Goal: Transaction & Acquisition: Purchase product/service

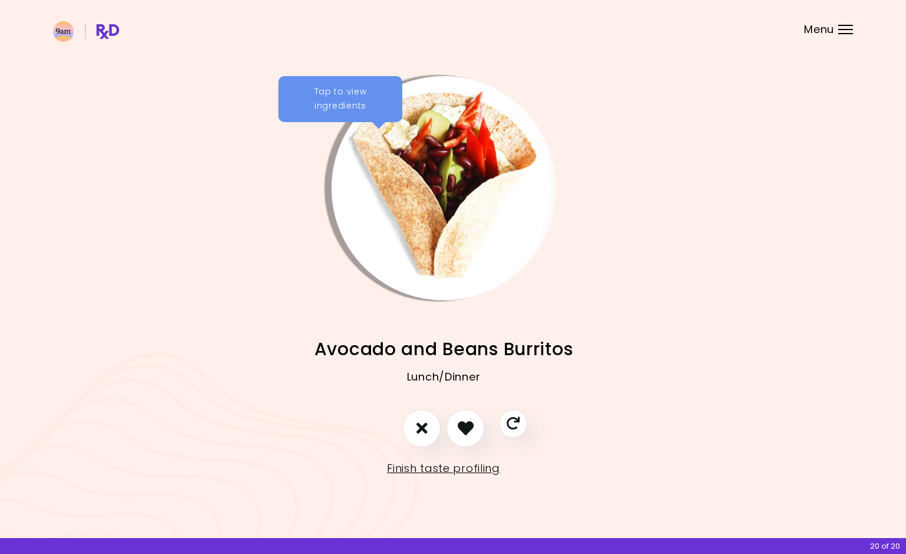
scroll to position [0, 8]
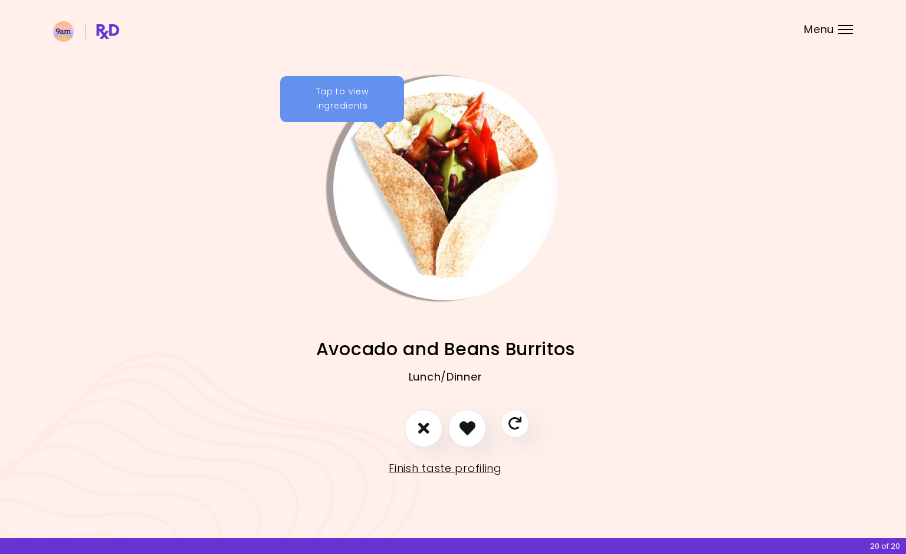
click at [425, 470] on link "Finish taste profiling" at bounding box center [445, 468] width 113 height 19
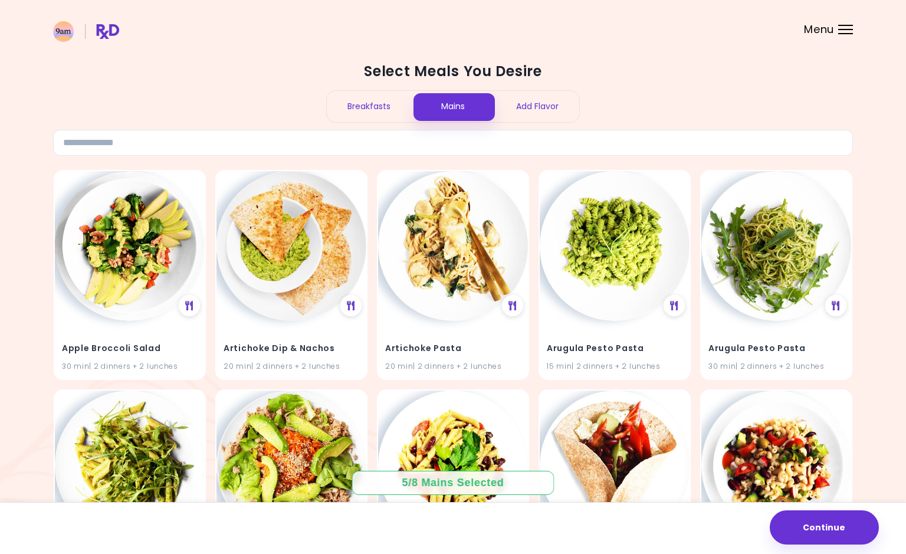
click at [344, 114] on div "Breakfasts" at bounding box center [369, 106] width 84 height 31
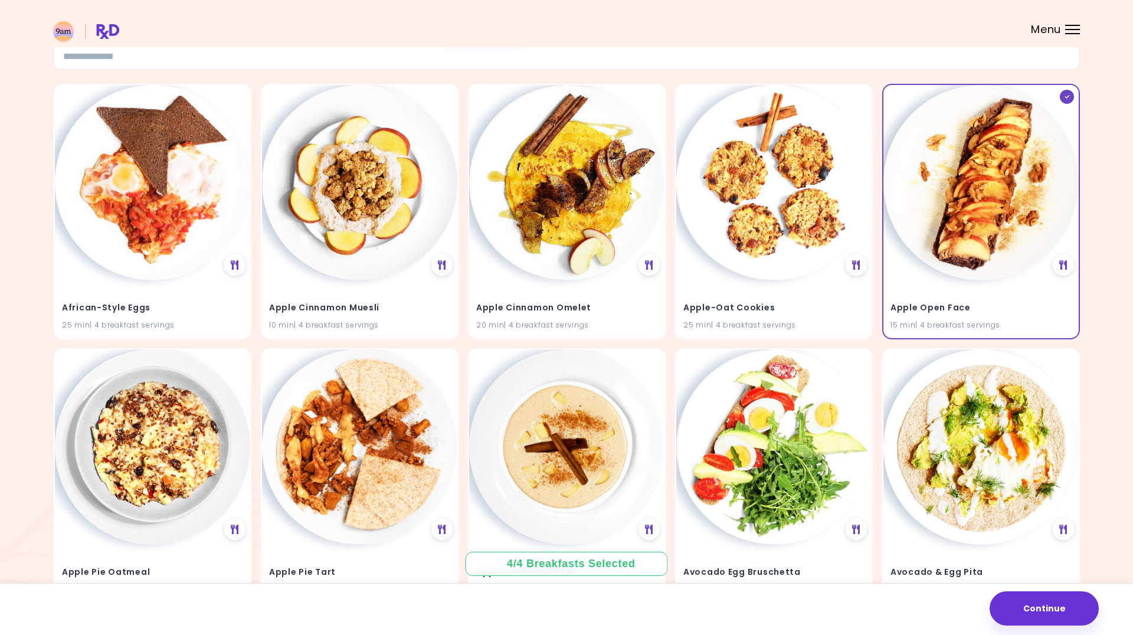
scroll to position [85, 0]
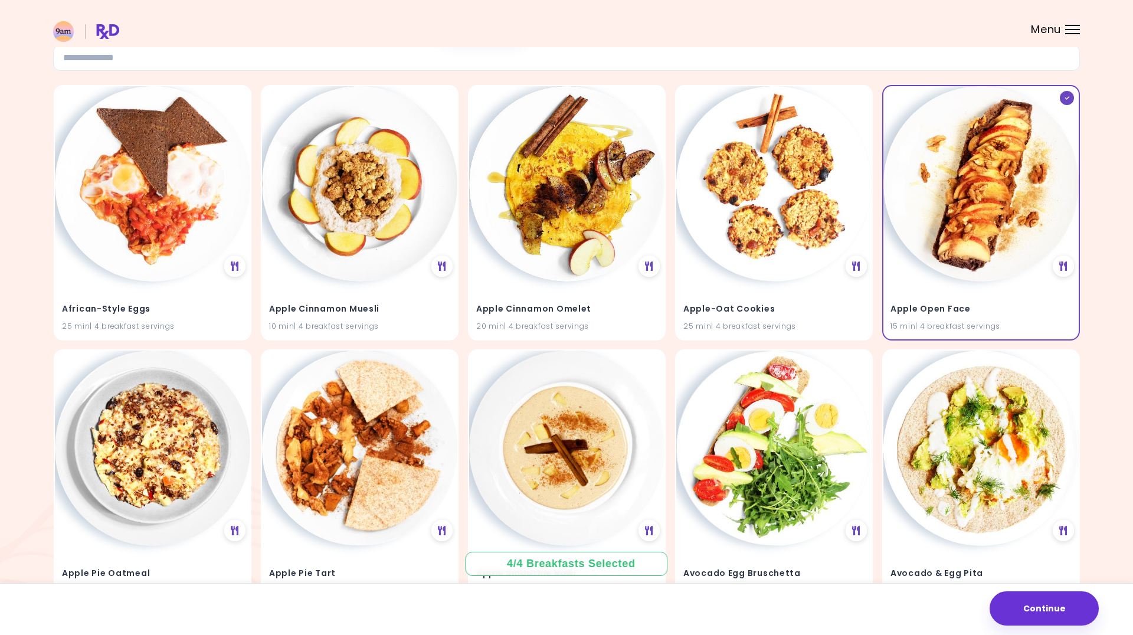
click at [906, 261] on icon at bounding box center [1063, 265] width 8 height 9
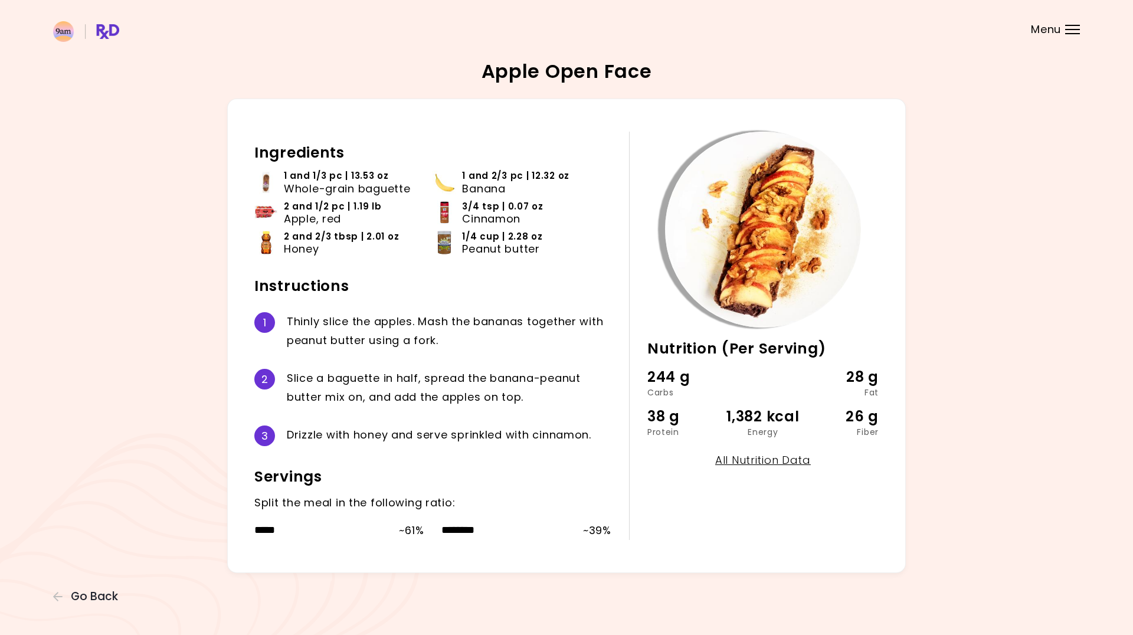
click at [105, 553] on span "Go Back" at bounding box center [94, 596] width 47 height 13
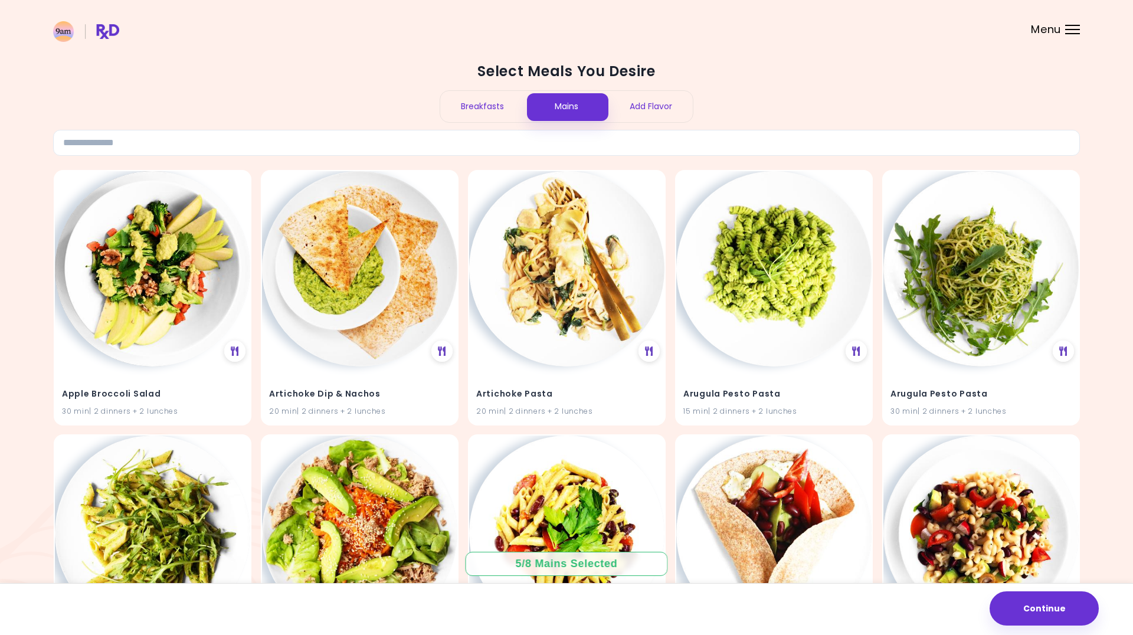
click at [591, 103] on div "Mains" at bounding box center [566, 106] width 84 height 31
click at [707, 130] on input at bounding box center [566, 143] width 1027 height 26
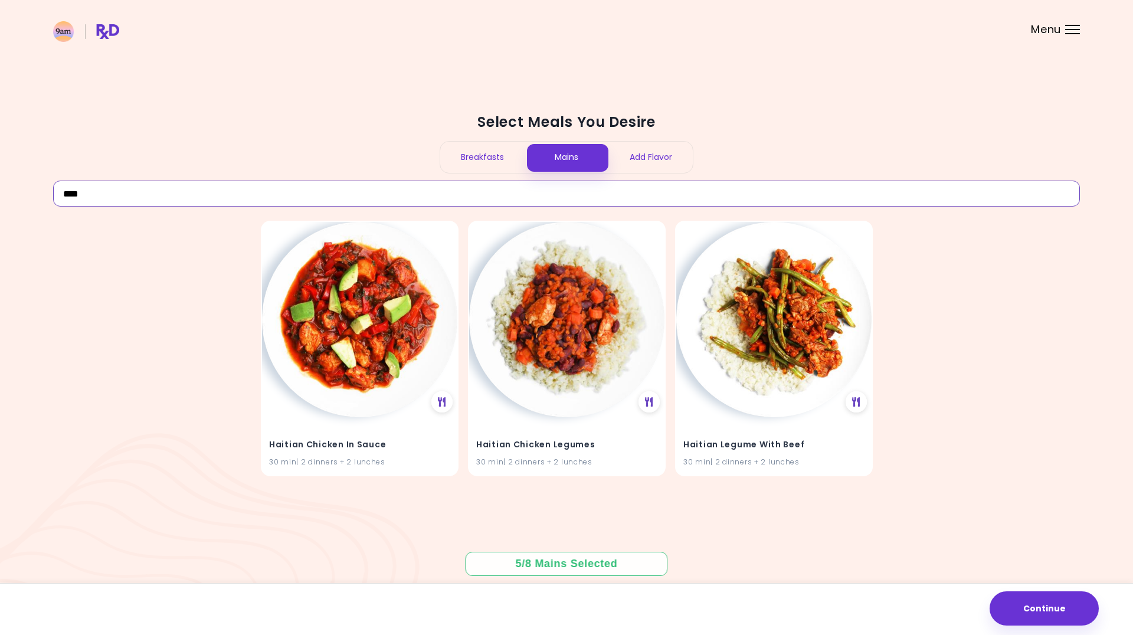
type input "****"
click at [853, 83] on div "Select Meals You Desire Breakfasts Mains Add Flavor **** Haitian Chicken In Sau…" at bounding box center [566, 317] width 1133 height 635
click at [580, 334] on img at bounding box center [566, 319] width 195 height 195
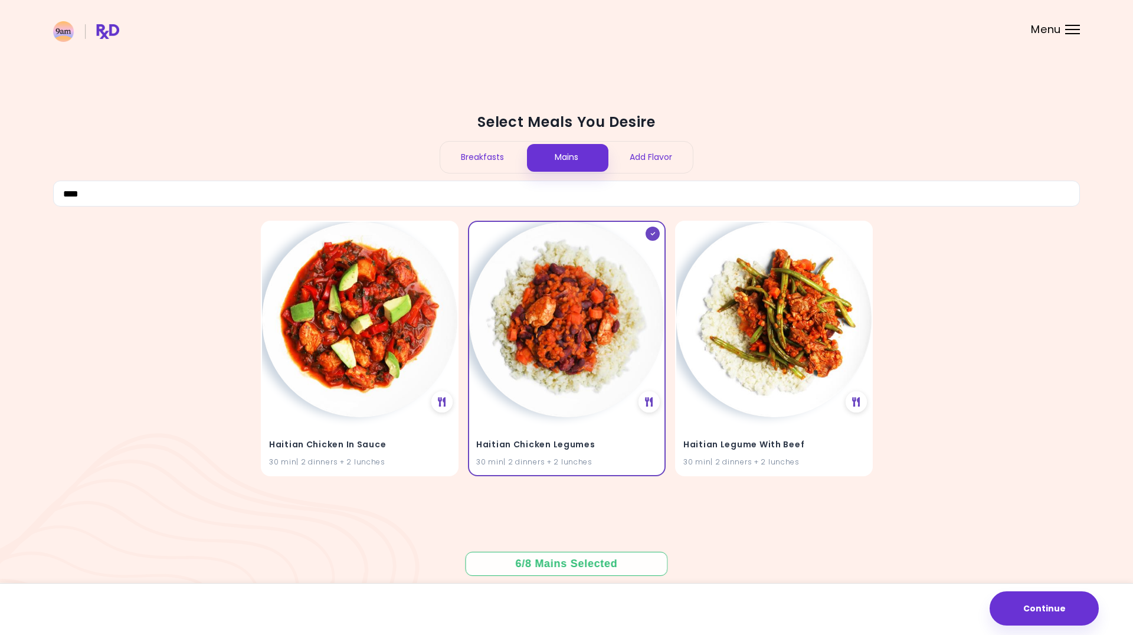
click at [600, 373] on img at bounding box center [566, 319] width 195 height 195
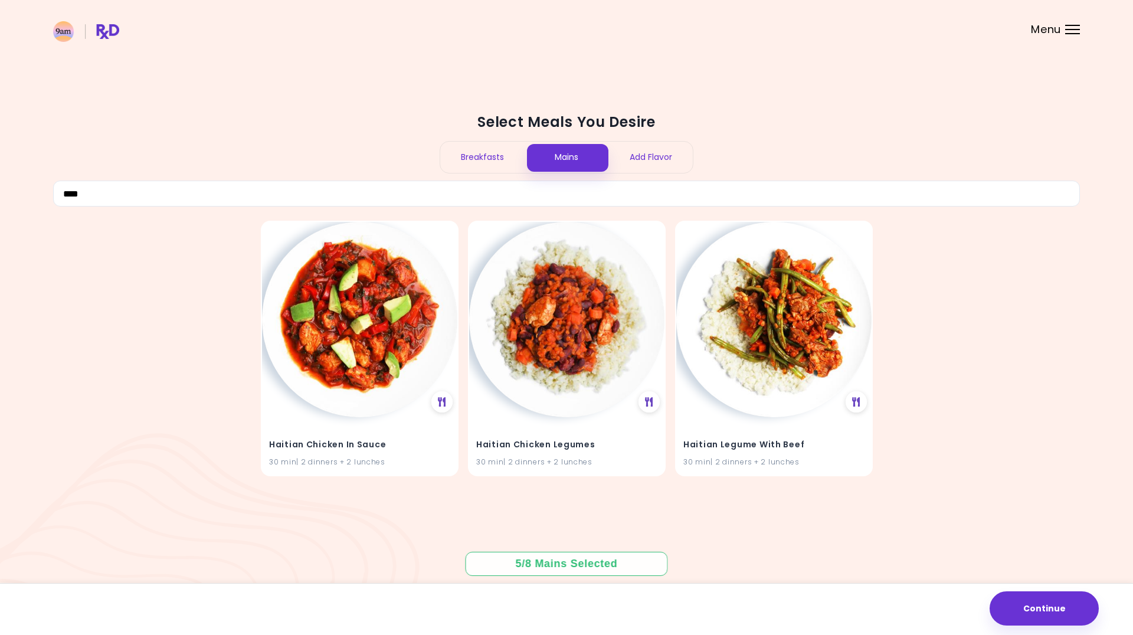
click at [658, 400] on div at bounding box center [648, 401] width 21 height 21
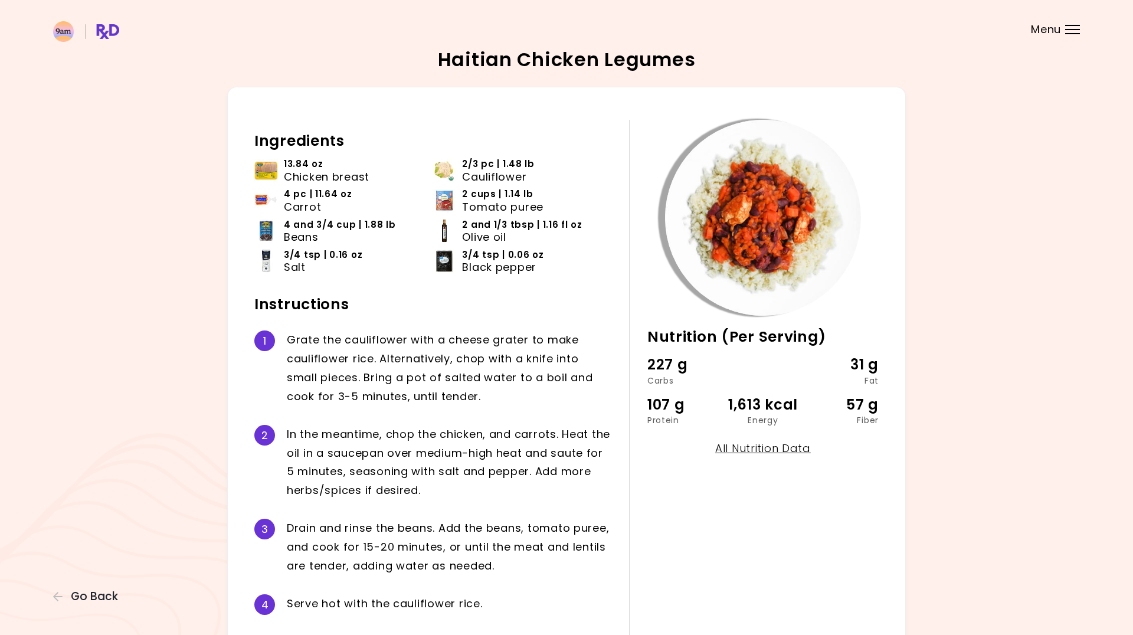
click at [89, 553] on div "Haitian Chicken Legumes 30 min Nutrition (Per Serving) 227 g Carbs 31 g Fat 107…" at bounding box center [566, 395] width 1027 height 691
click at [112, 553] on div "Haitian Chicken Legumes 30 min Nutrition (Per Serving) 227 g Carbs 31 g Fat 107…" at bounding box center [566, 395] width 1027 height 691
click at [93, 553] on span "Go Back" at bounding box center [94, 596] width 47 height 13
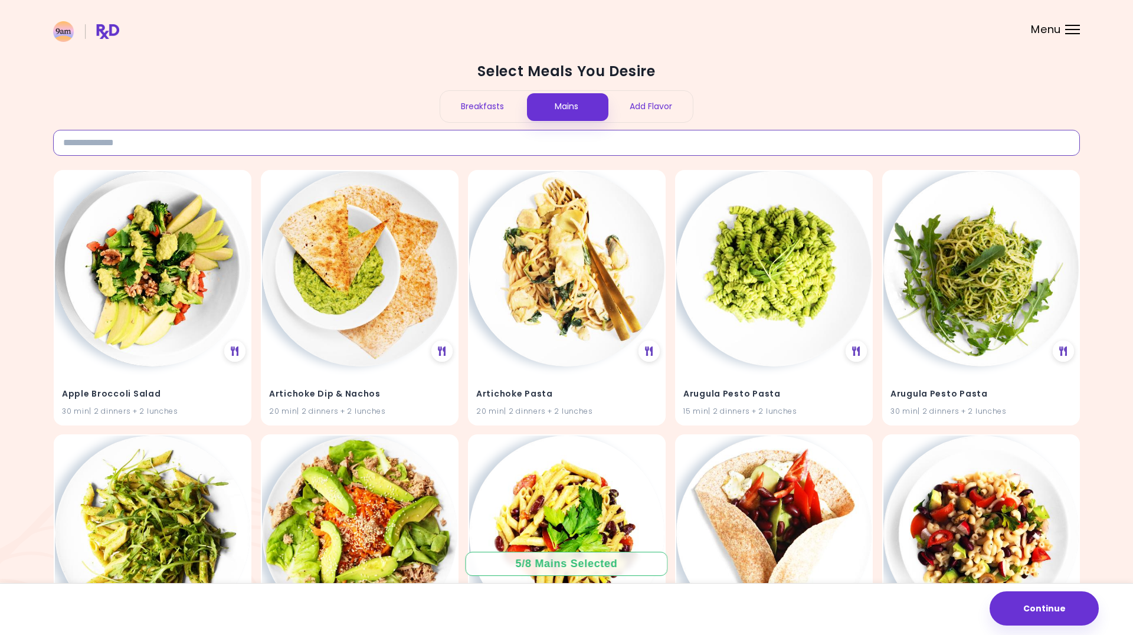
click at [537, 142] on input at bounding box center [566, 143] width 1027 height 26
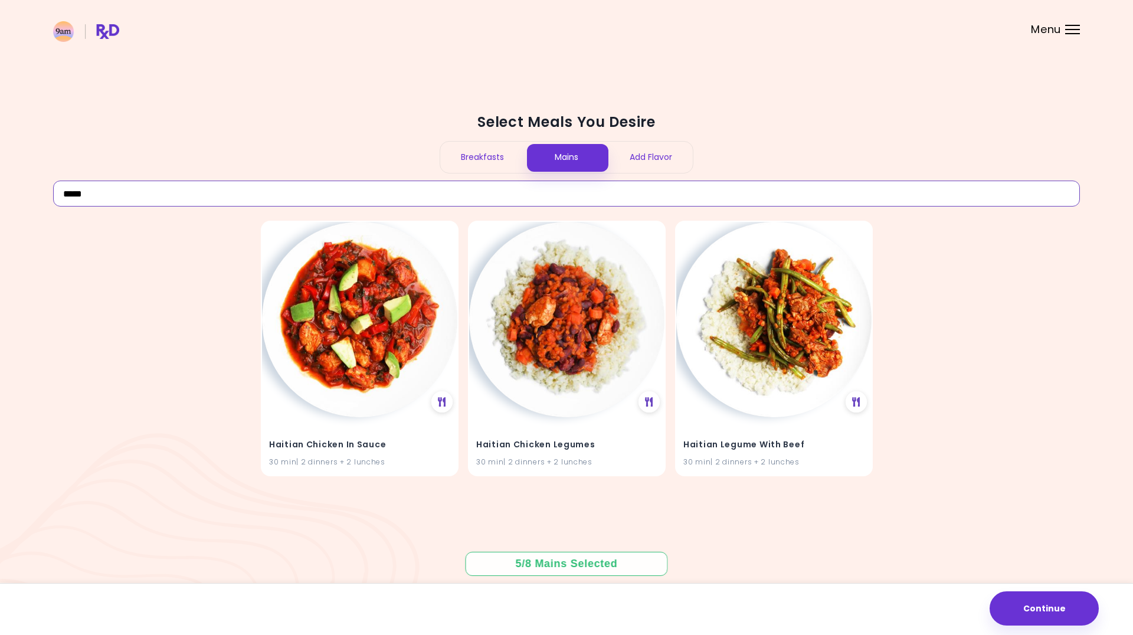
type input "*****"
click at [838, 103] on div "Select Meals You Desire Breakfasts Mains Add Flavor ***** Haitian Chicken In Sa…" at bounding box center [566, 317] width 1027 height 432
click at [652, 395] on div at bounding box center [648, 401] width 21 height 21
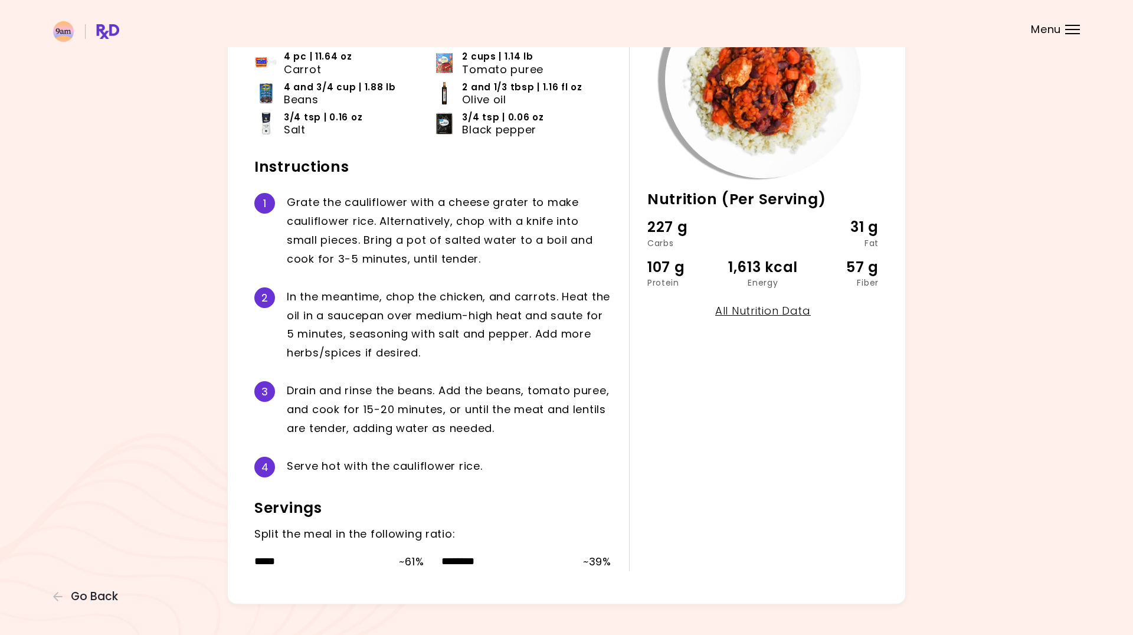
scroll to position [137, 0]
click at [96, 553] on span "Go Back" at bounding box center [94, 596] width 47 height 13
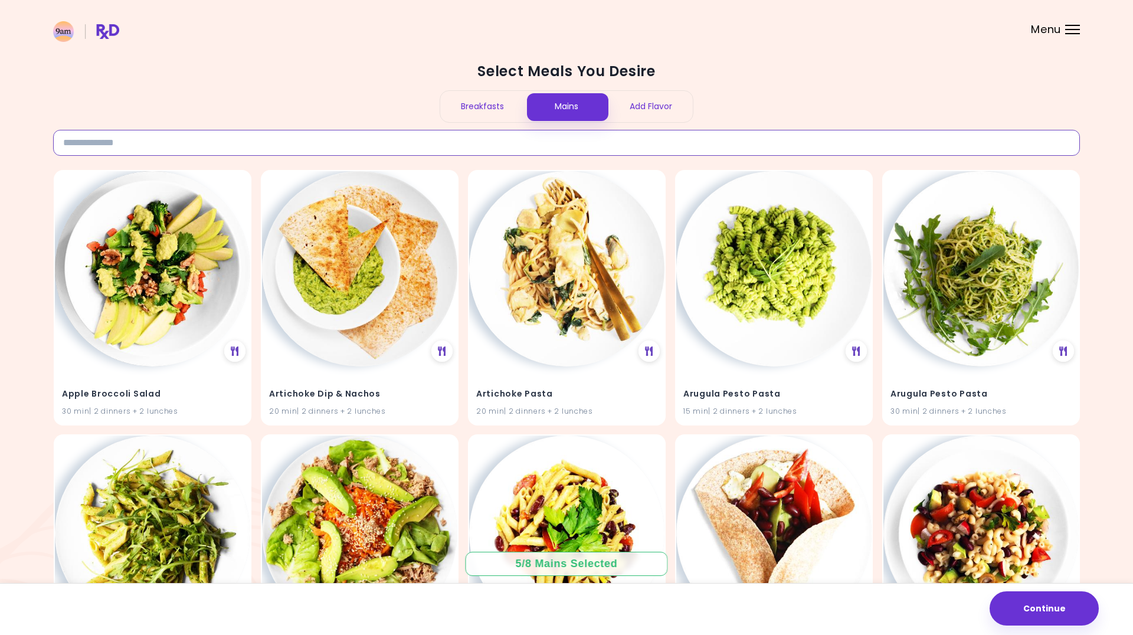
click at [611, 155] on input at bounding box center [566, 143] width 1027 height 26
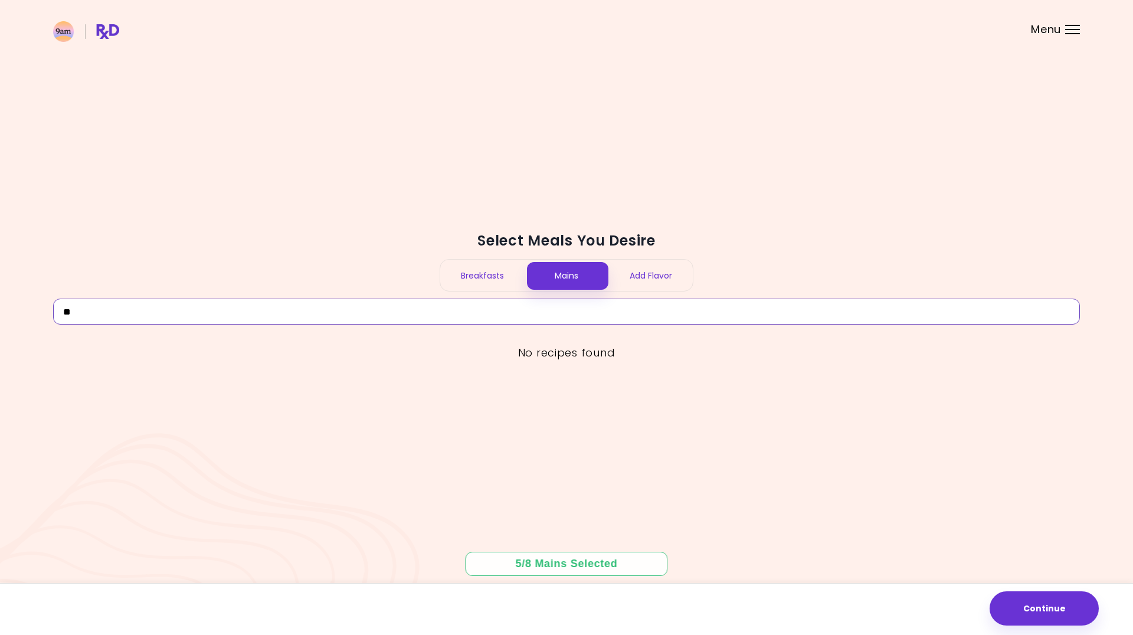
type input "*"
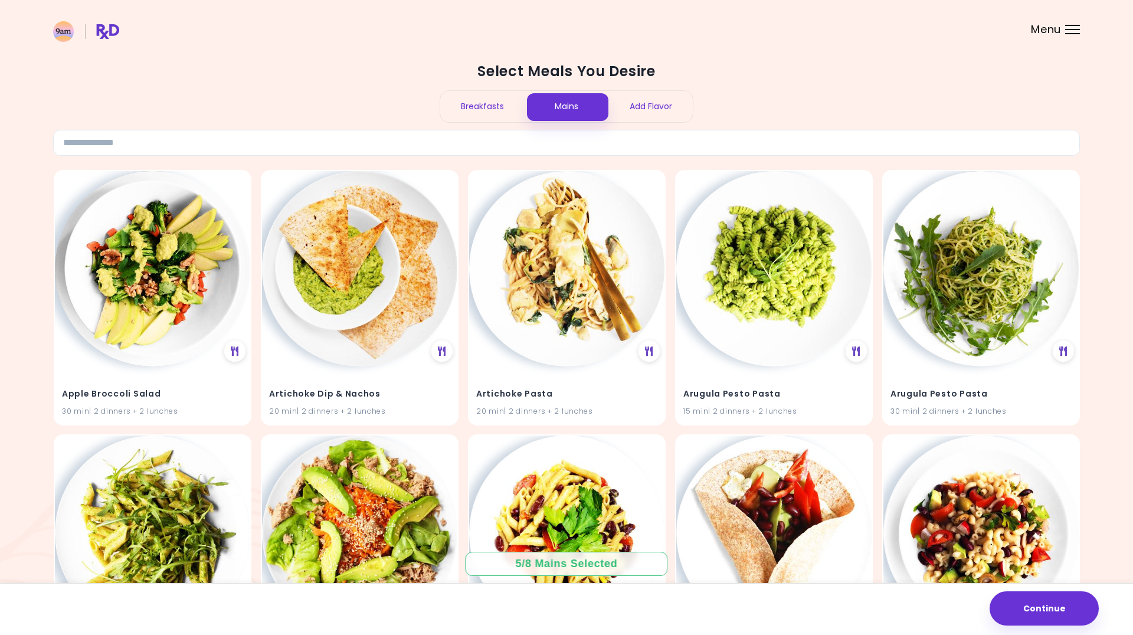
click at [906, 80] on h2 "Select Meals You Desire" at bounding box center [566, 71] width 1027 height 19
click at [906, 21] on header at bounding box center [566, 23] width 1133 height 47
click at [906, 31] on header at bounding box center [566, 23] width 1133 height 47
click at [906, 30] on span "Menu" at bounding box center [1046, 29] width 30 height 11
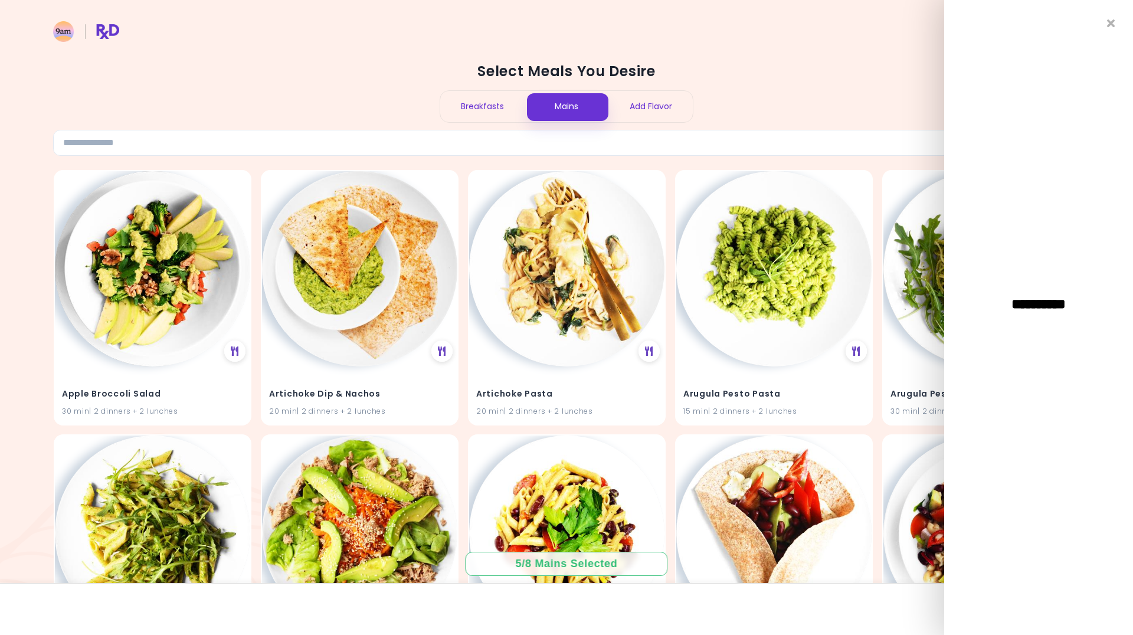
click at [906, 328] on div "**********" at bounding box center [1038, 317] width 189 height 635
click at [906, 478] on div "**********" at bounding box center [1038, 317] width 189 height 635
click at [870, 31] on header at bounding box center [566, 23] width 1133 height 47
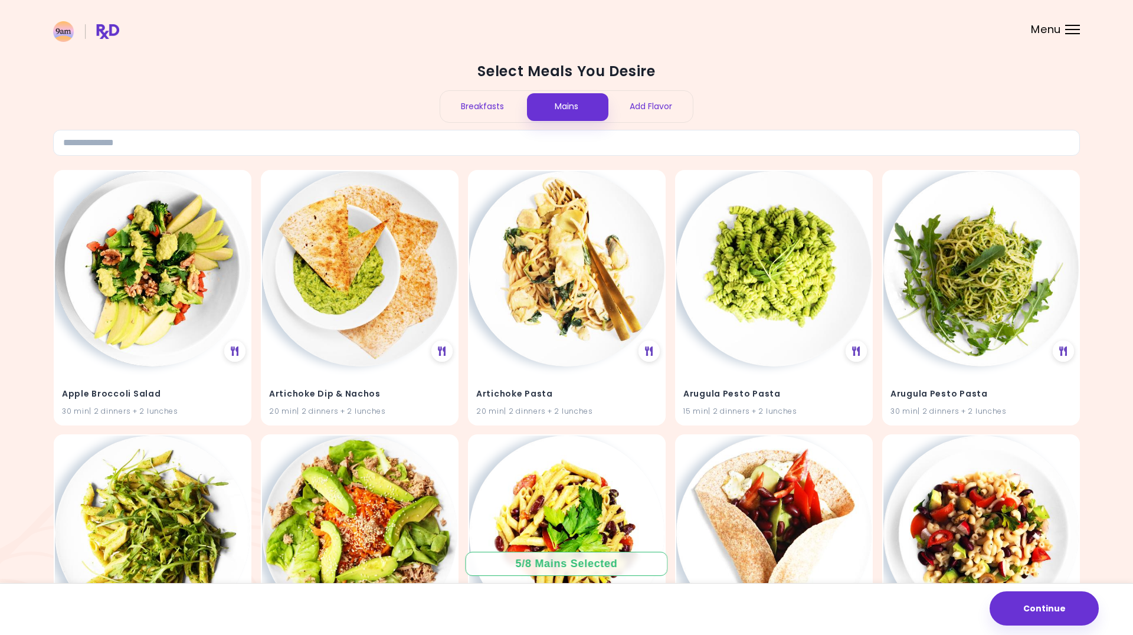
click at [513, 76] on h2 "Select Meals You Desire" at bounding box center [566, 71] width 1027 height 19
click at [473, 87] on div "Select Meals You Desire Breakfasts Mains Add Flavor" at bounding box center [566, 109] width 1027 height 94
click at [496, 107] on div "Breakfasts" at bounding box center [482, 106] width 84 height 31
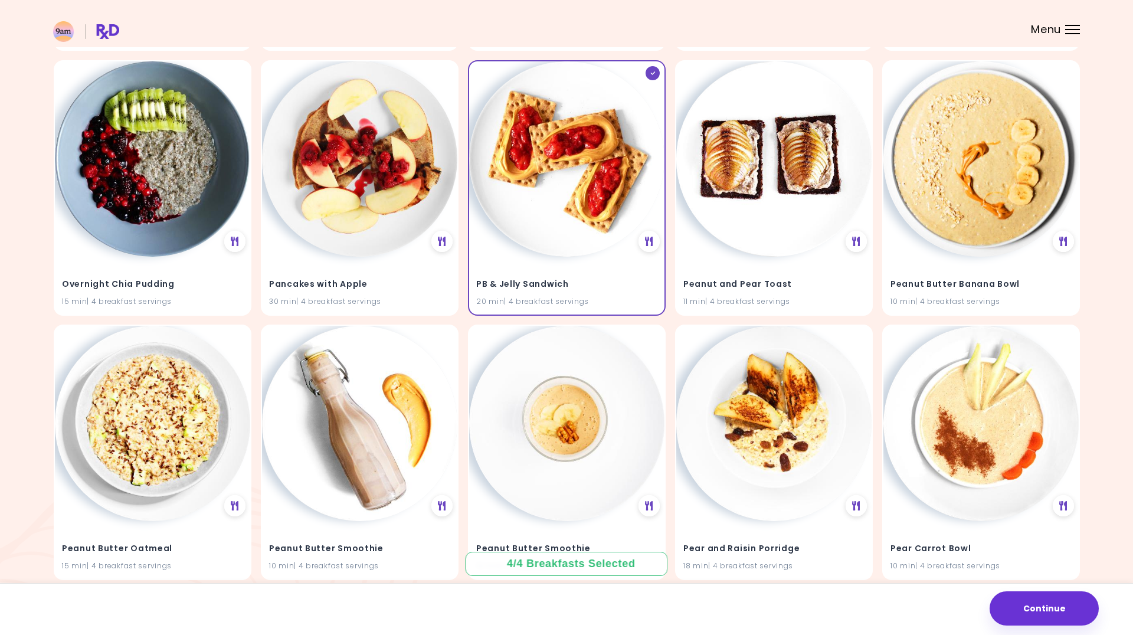
scroll to position [5145, 0]
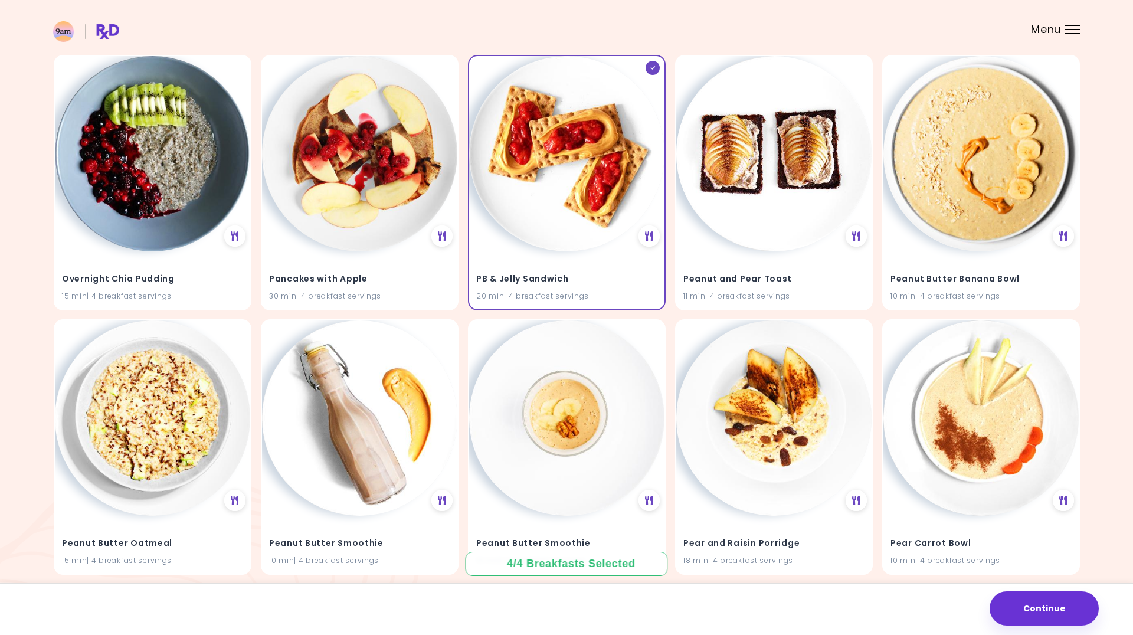
click at [534, 169] on img at bounding box center [566, 153] width 195 height 195
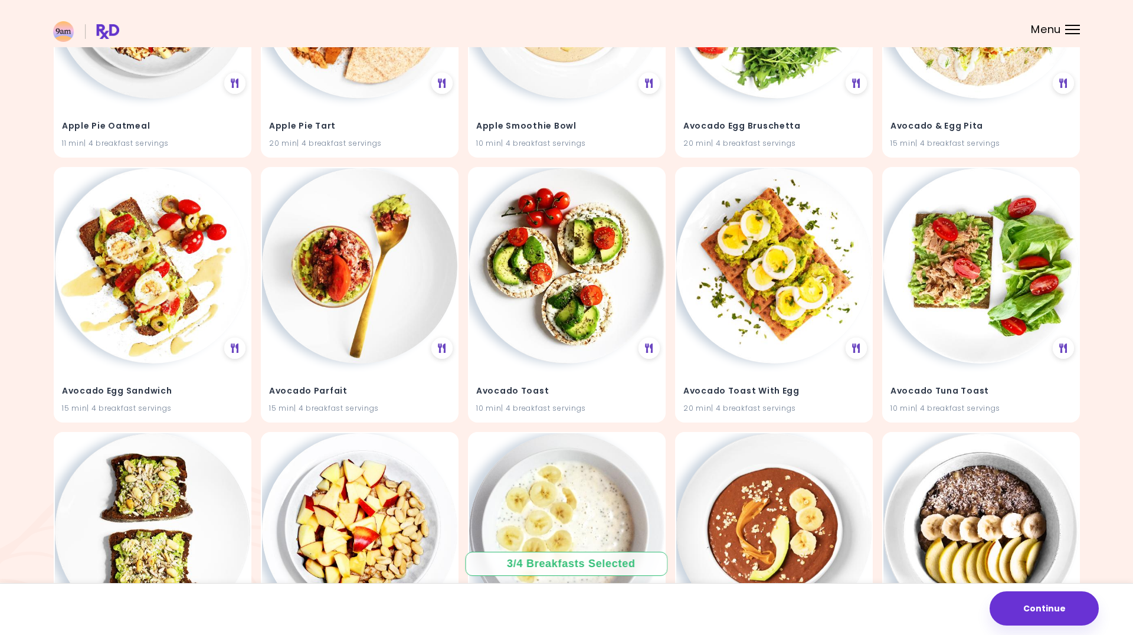
scroll to position [529, 0]
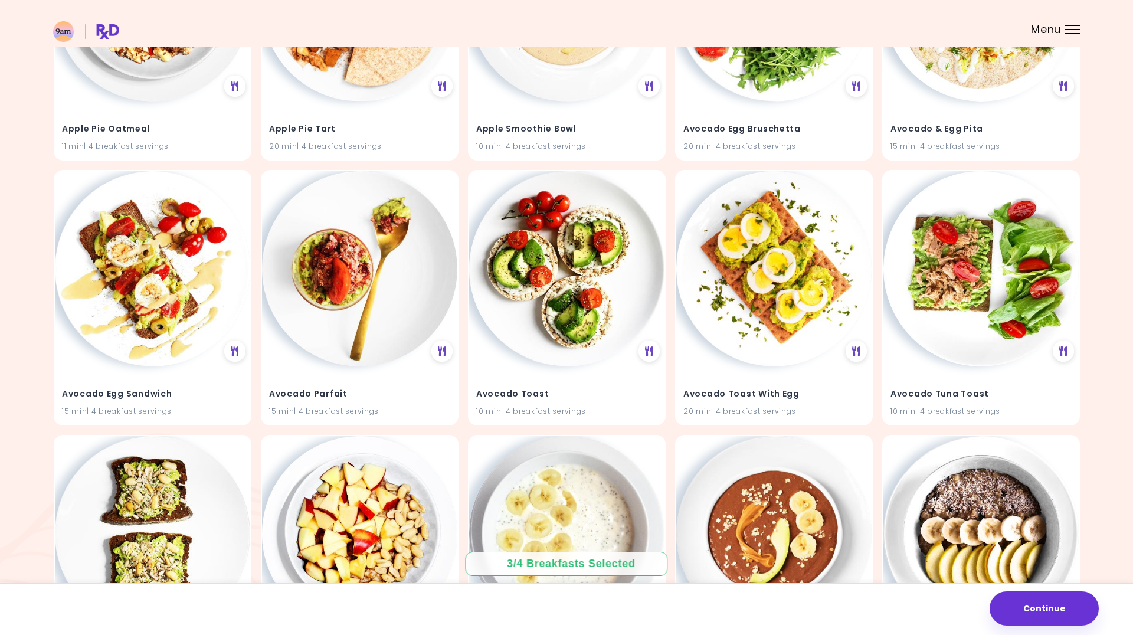
click at [771, 248] on img at bounding box center [773, 268] width 195 height 195
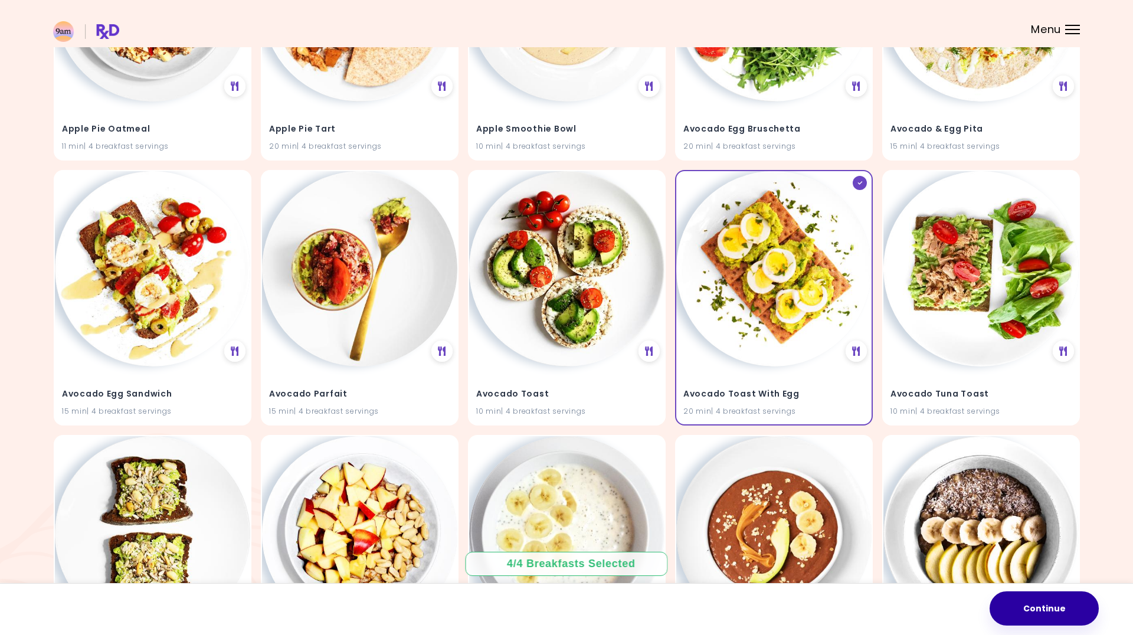
click at [906, 553] on button "Continue" at bounding box center [1043, 608] width 109 height 34
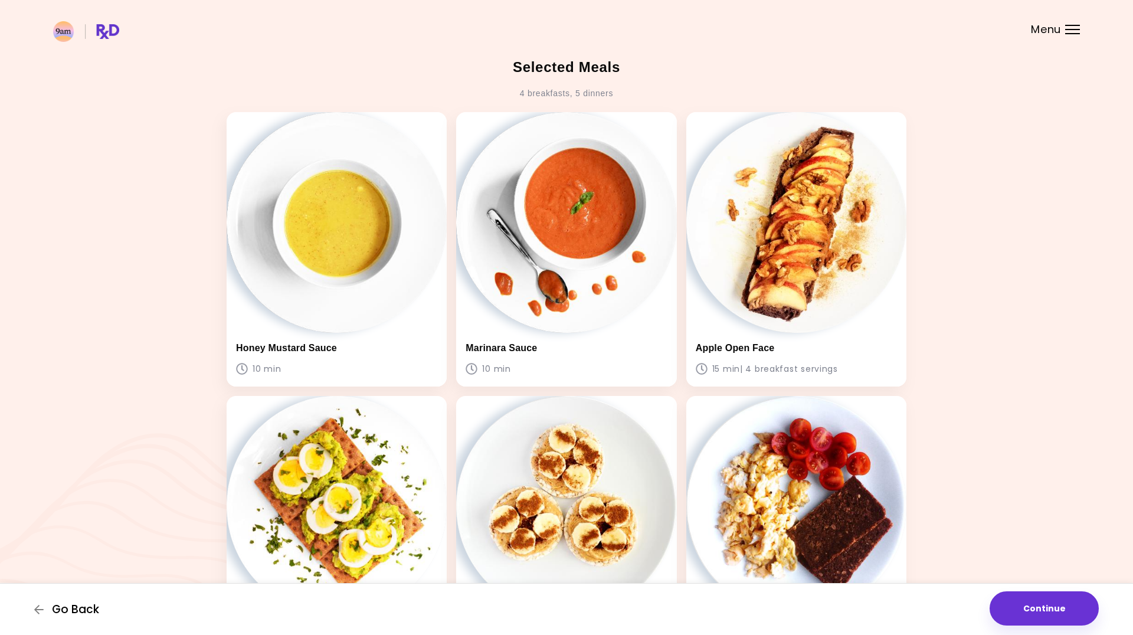
click at [88, 553] on span "Go Back" at bounding box center [75, 609] width 47 height 13
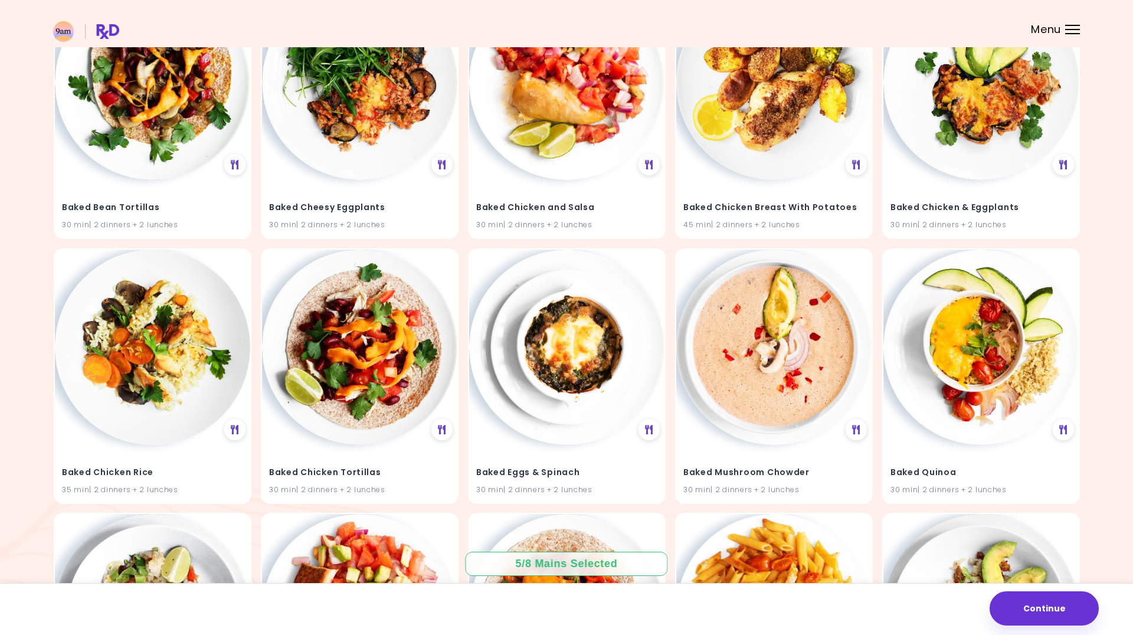
scroll to position [1520, 0]
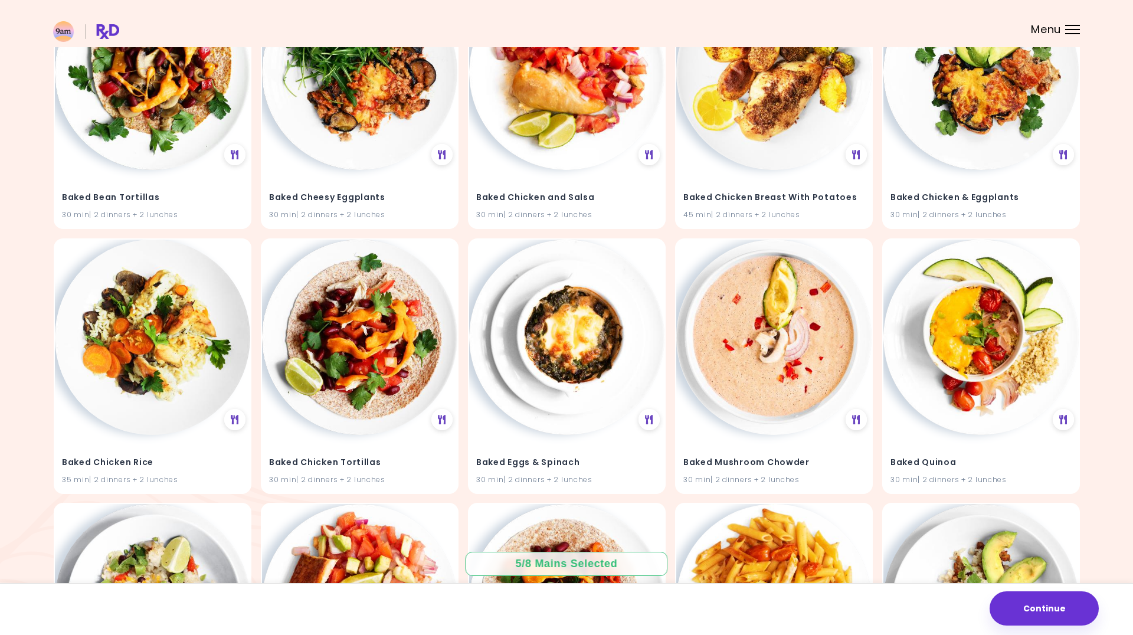
click at [765, 123] on img at bounding box center [773, 72] width 195 height 195
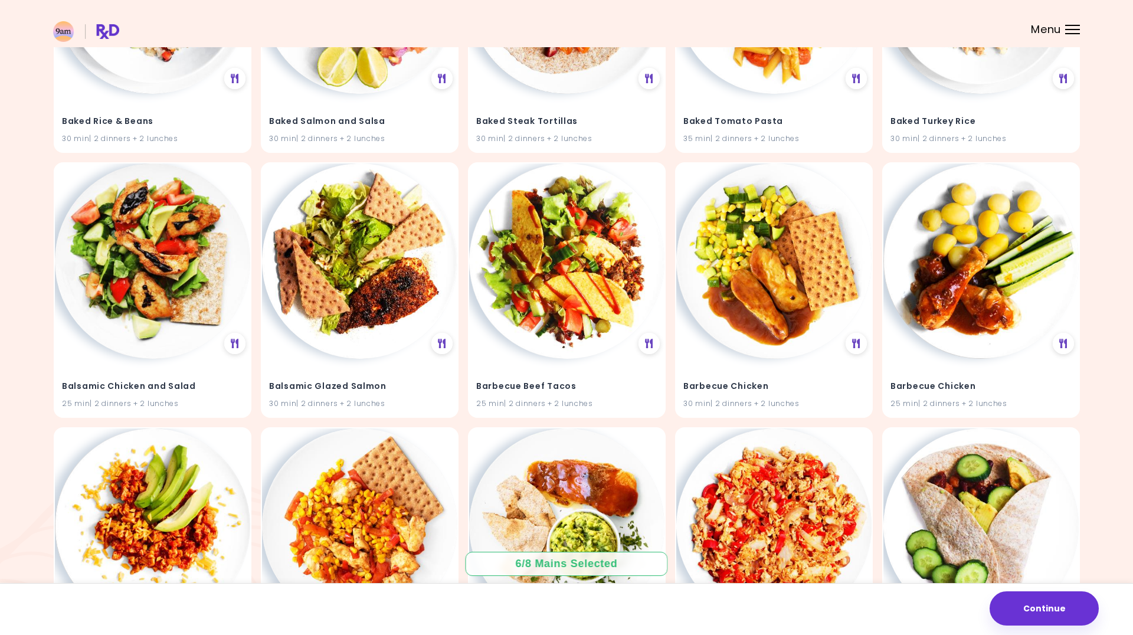
scroll to position [2133, 0]
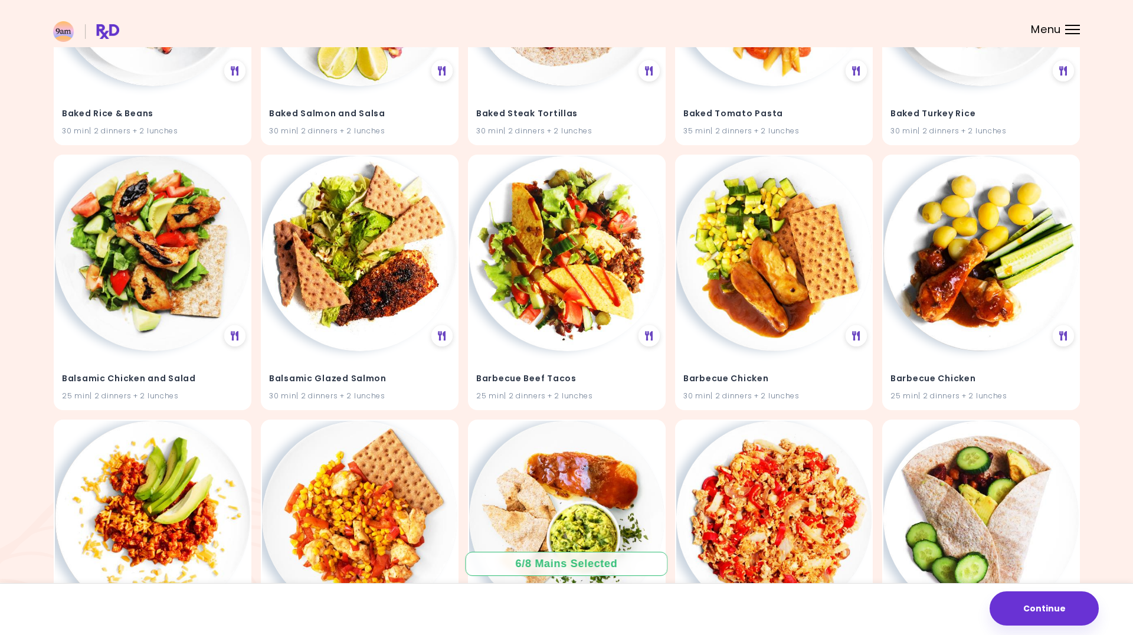
click at [358, 250] on img at bounding box center [359, 253] width 195 height 195
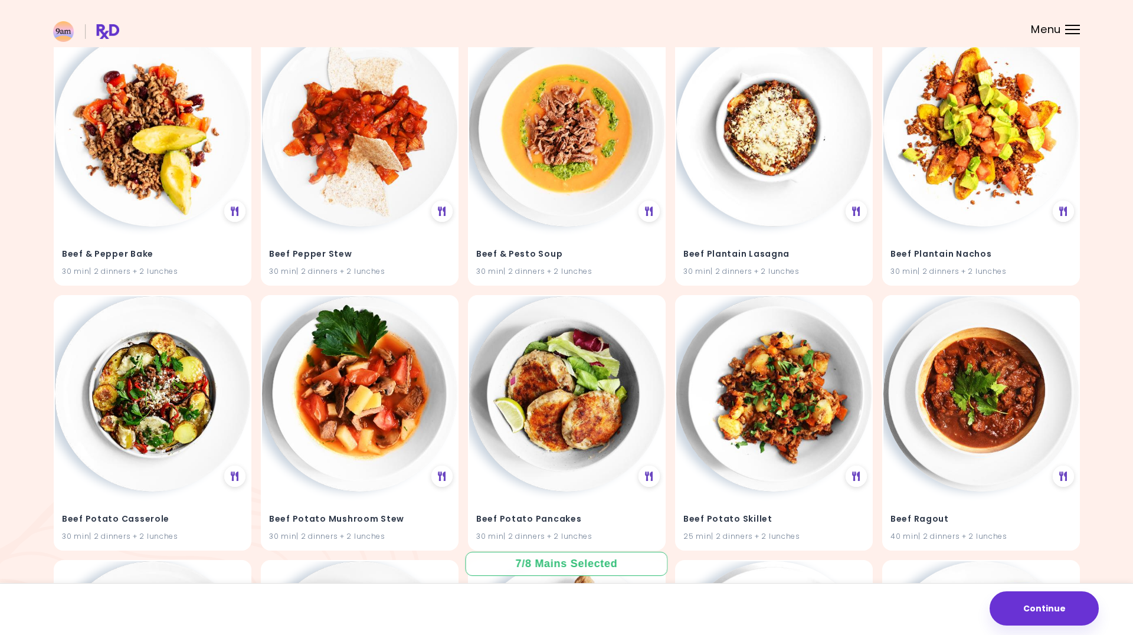
scroll to position [7020, 0]
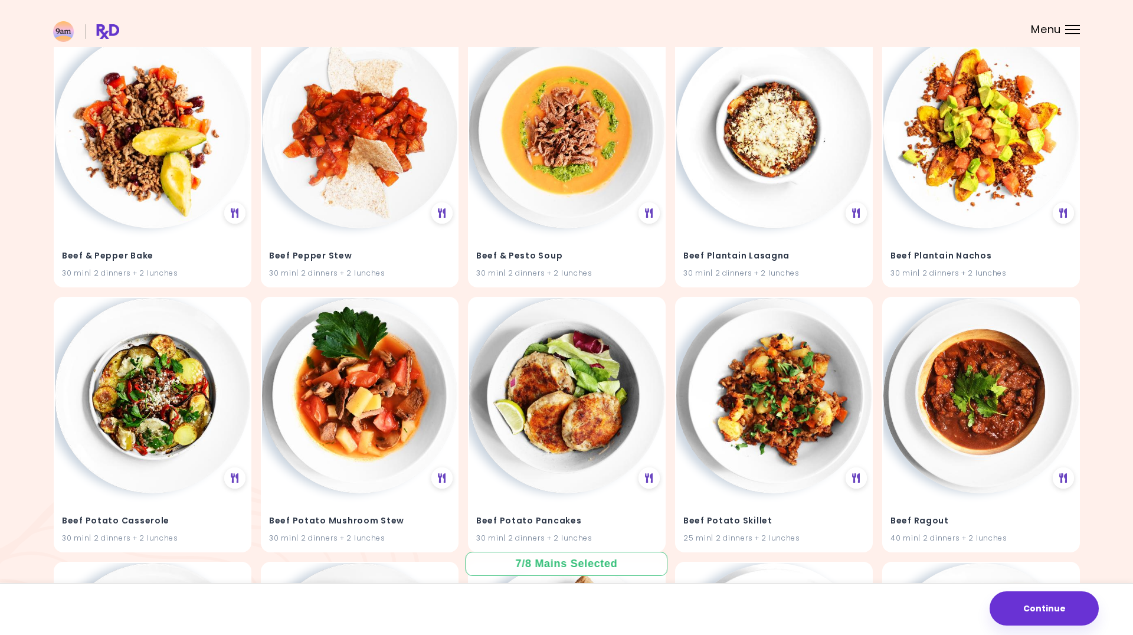
click at [783, 154] on img at bounding box center [773, 130] width 195 height 195
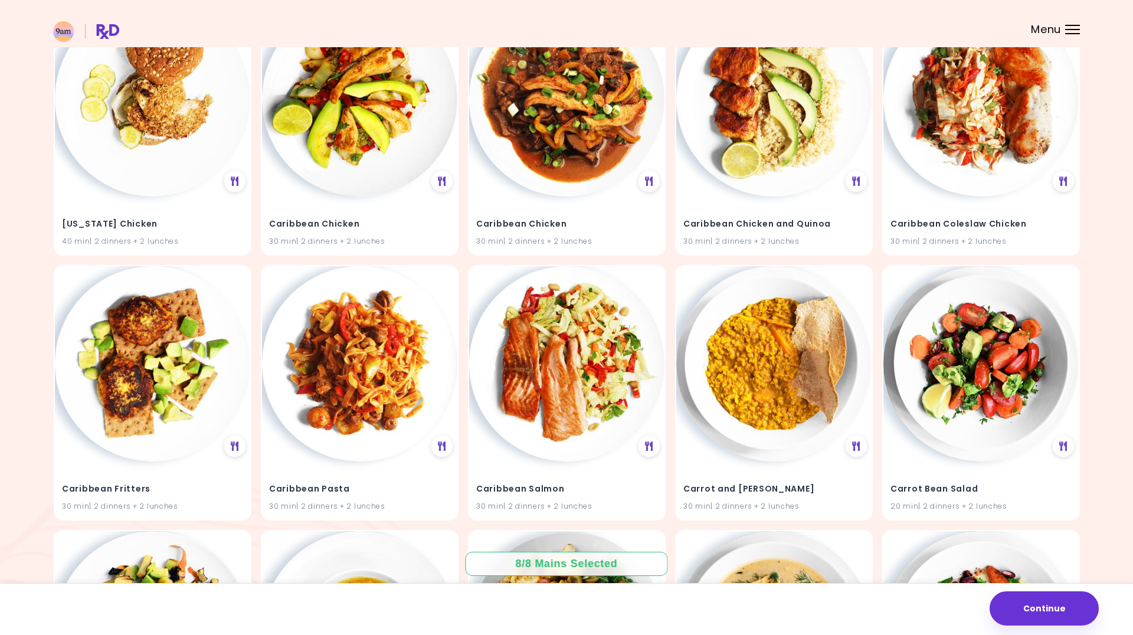
scroll to position [9368, 0]
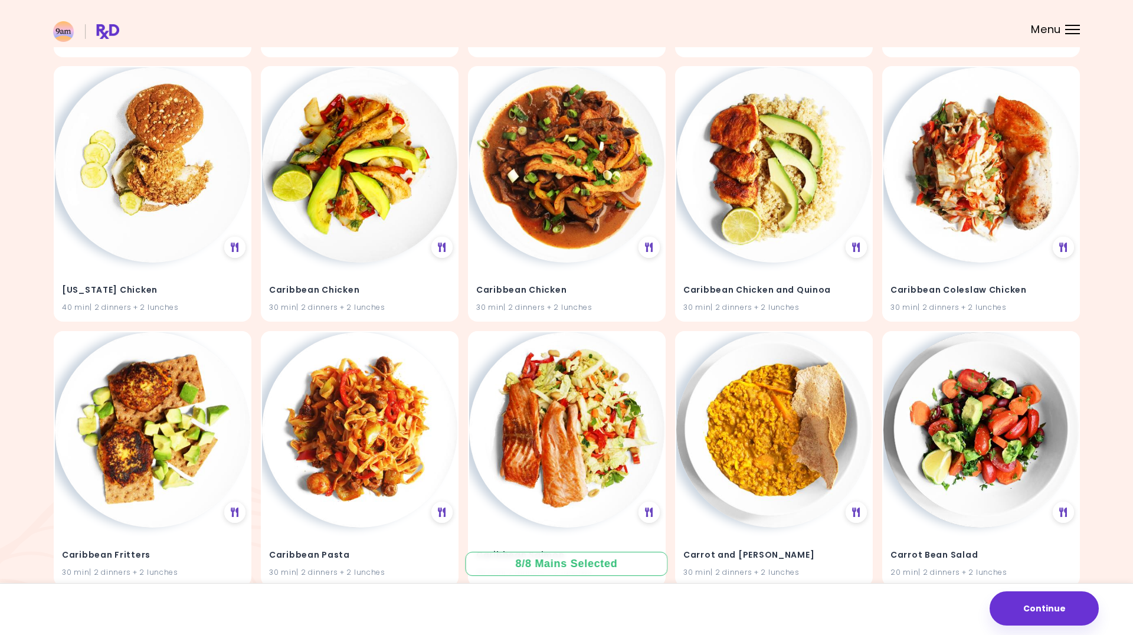
click at [660, 217] on div "Caribbean Chicken 30 min | 2 dinners + 2 lunches" at bounding box center [567, 193] width 198 height 255
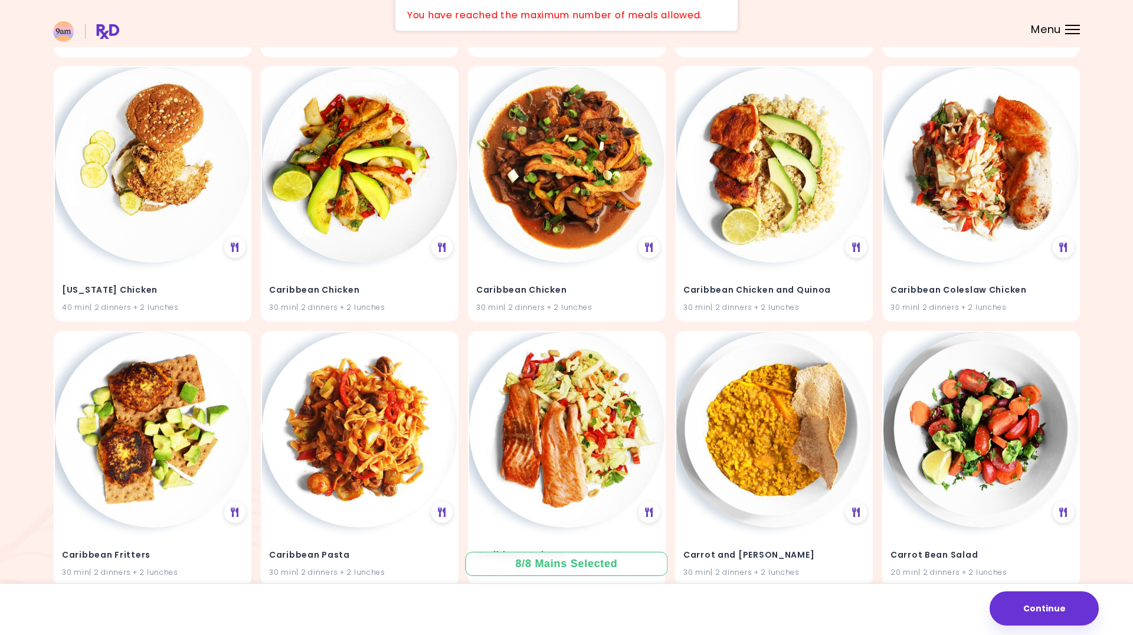
click at [653, 242] on icon at bounding box center [649, 246] width 8 height 9
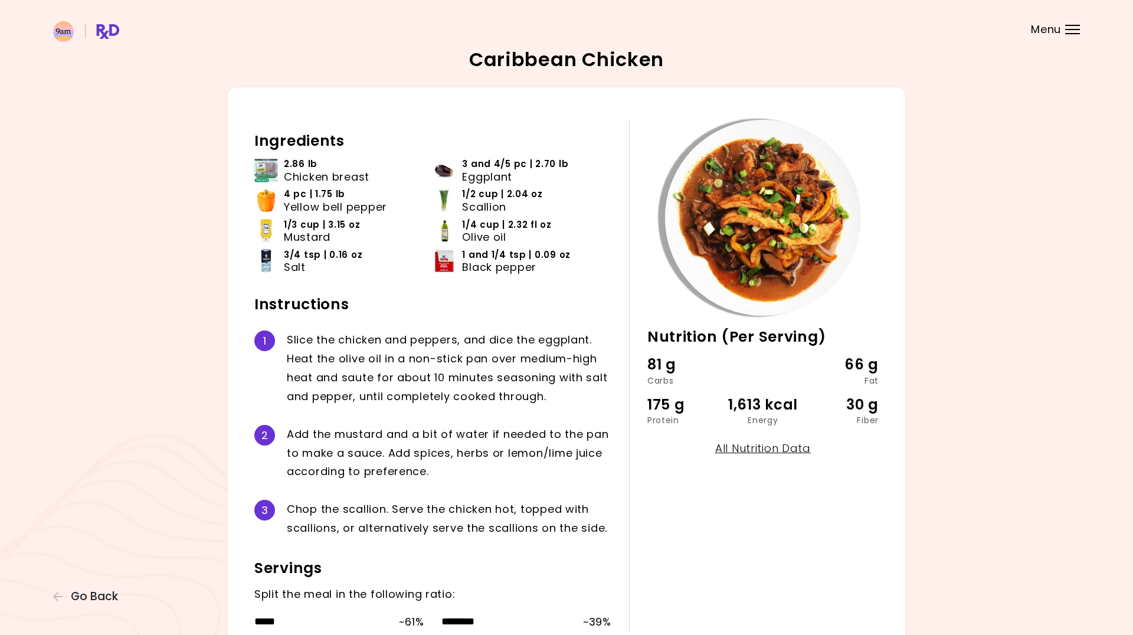
click at [55, 553] on icon "button" at bounding box center [57, 596] width 9 height 9
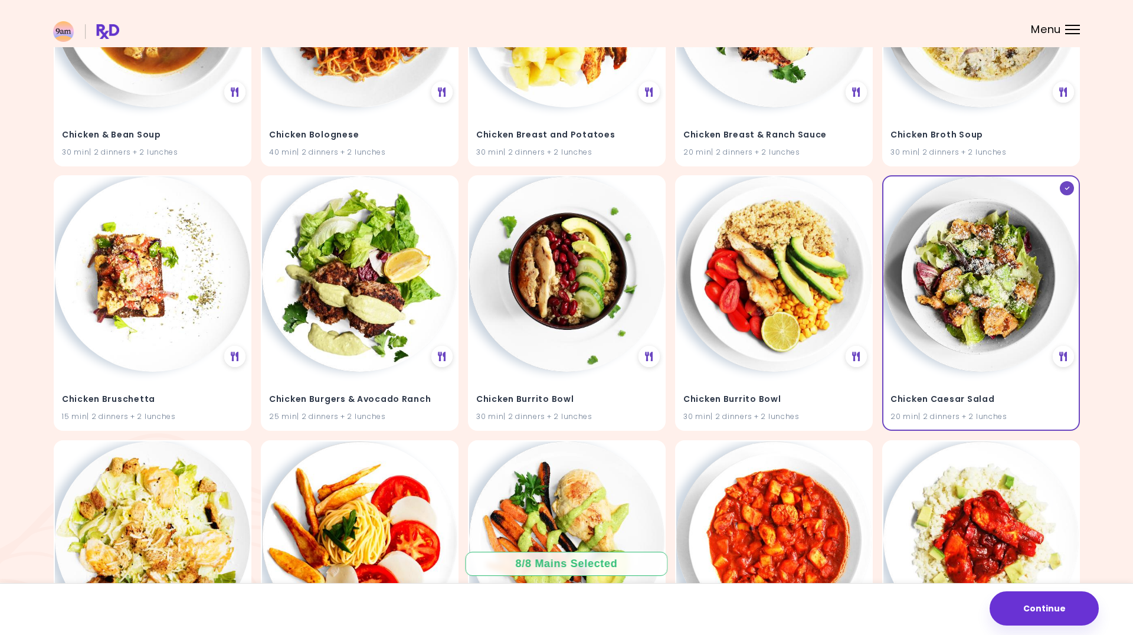
scroll to position [12444, 0]
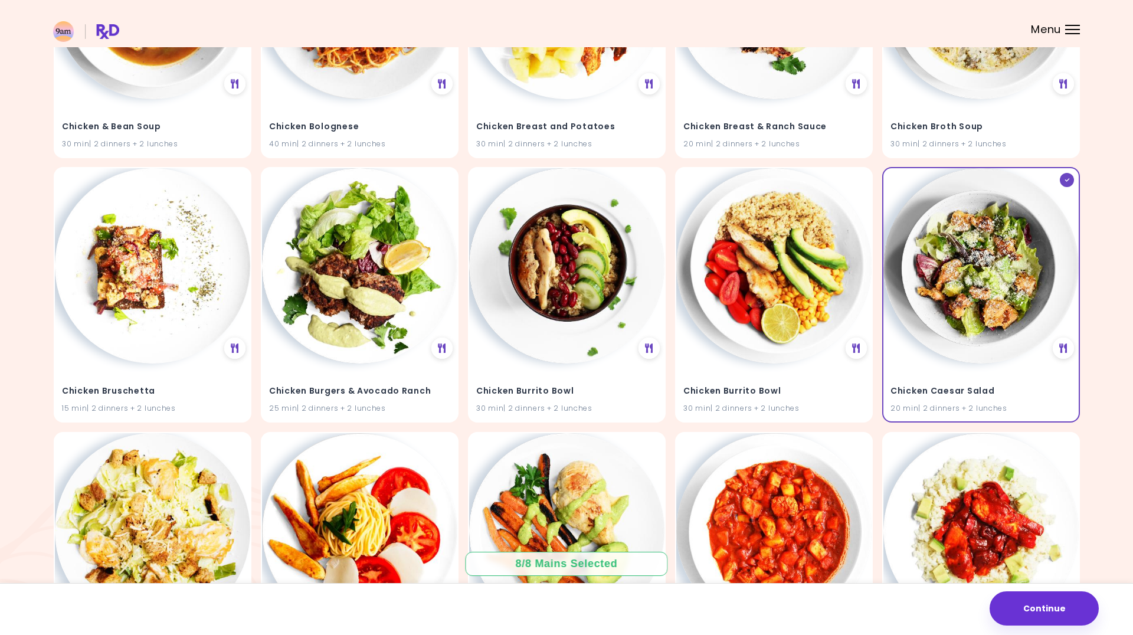
click at [906, 246] on img at bounding box center [980, 265] width 195 height 195
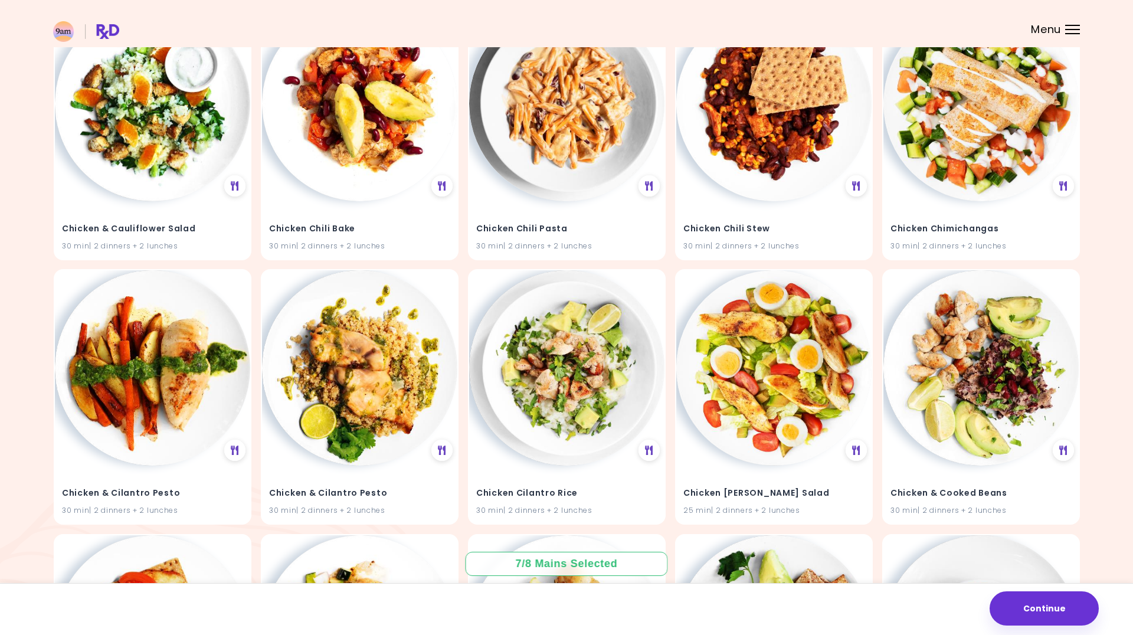
scroll to position [13190, 0]
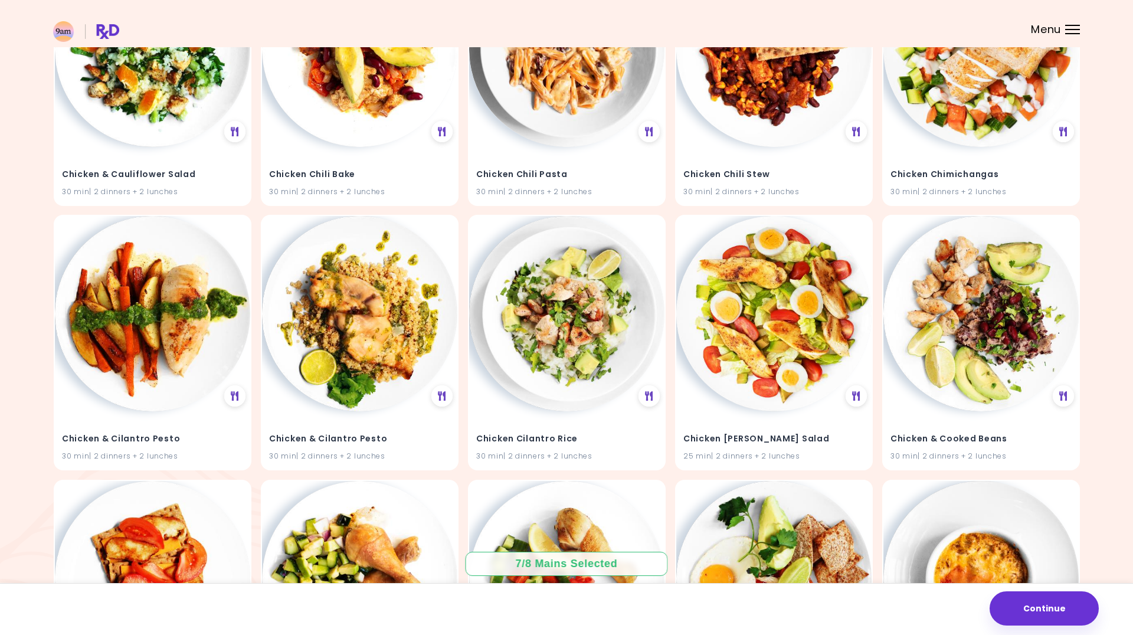
click at [784, 270] on img at bounding box center [773, 313] width 195 height 195
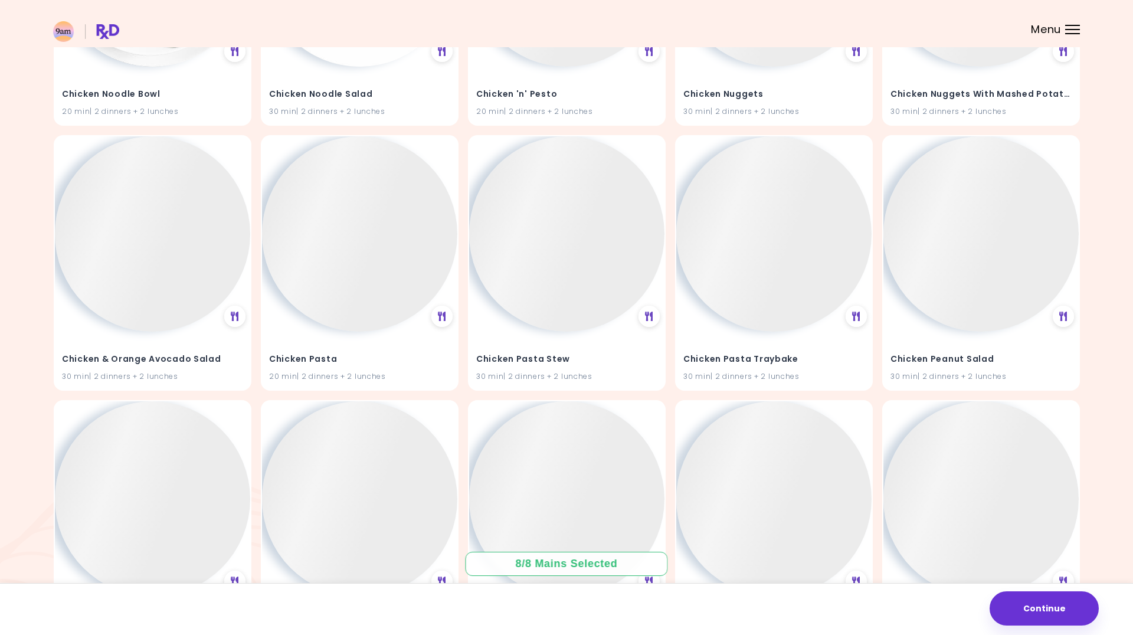
scroll to position [15046, 0]
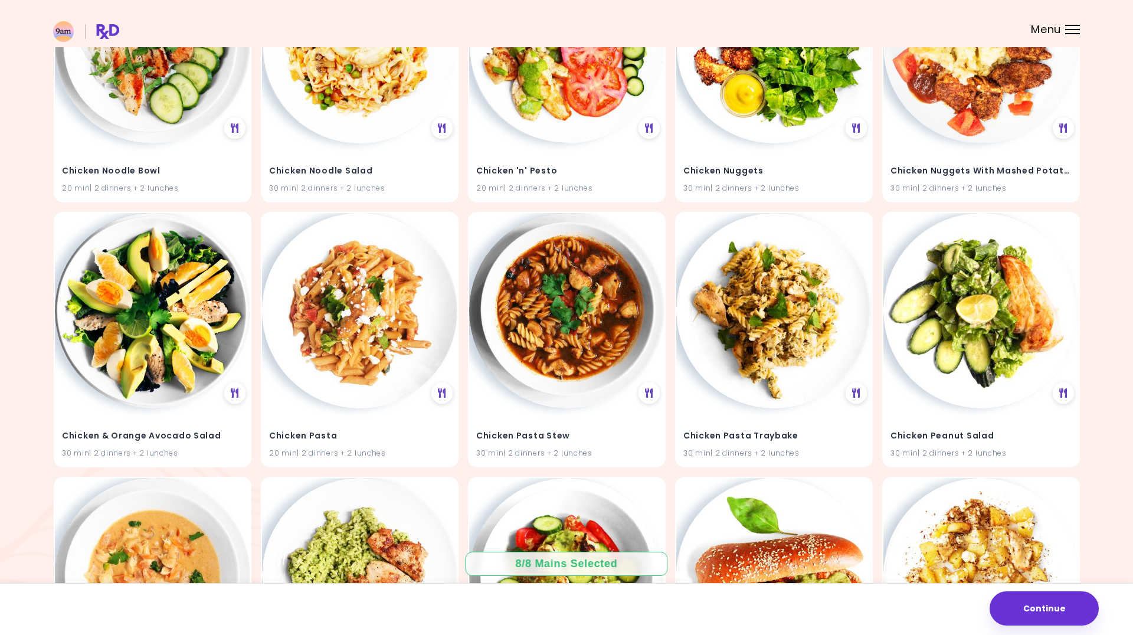
click at [906, 281] on img at bounding box center [980, 310] width 195 height 195
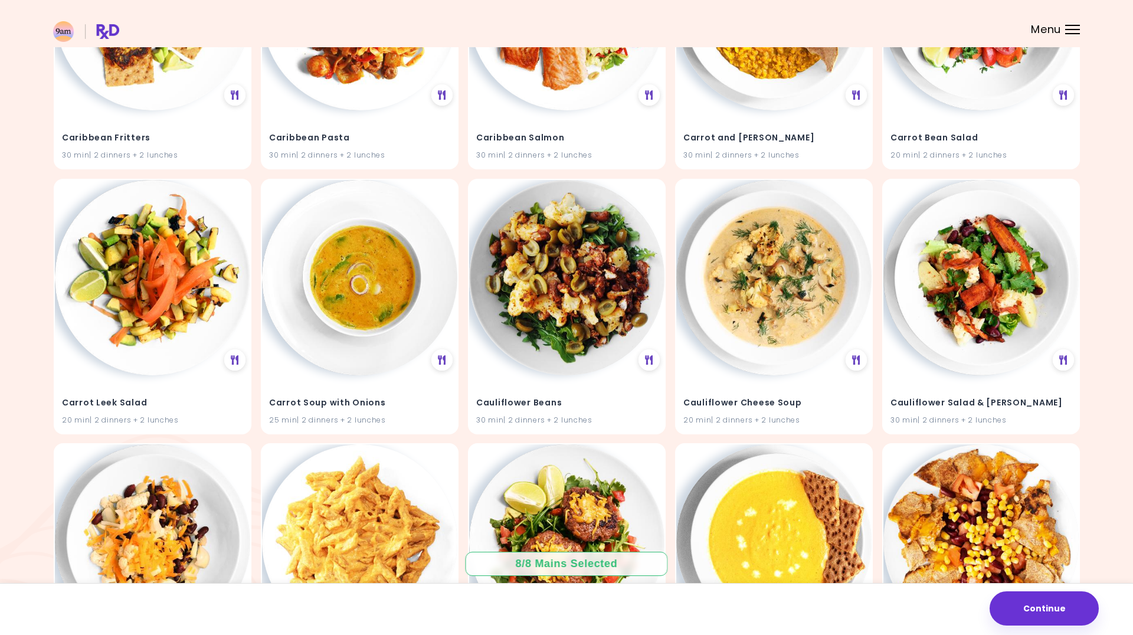
scroll to position [9776, 0]
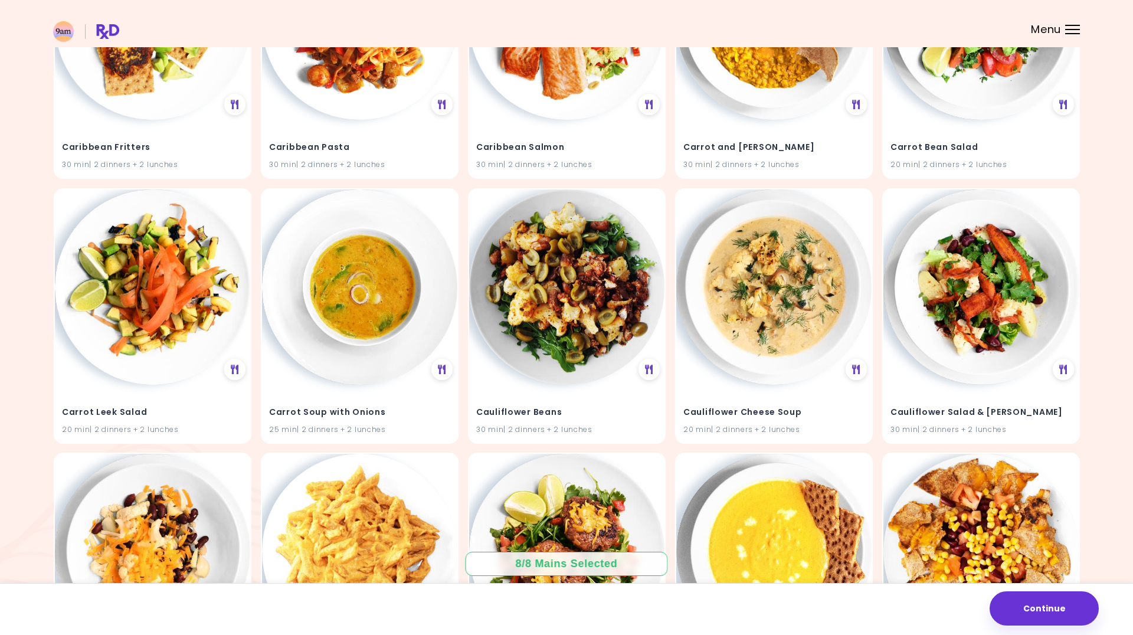
click at [906, 553] on button "Continue" at bounding box center [1043, 608] width 109 height 34
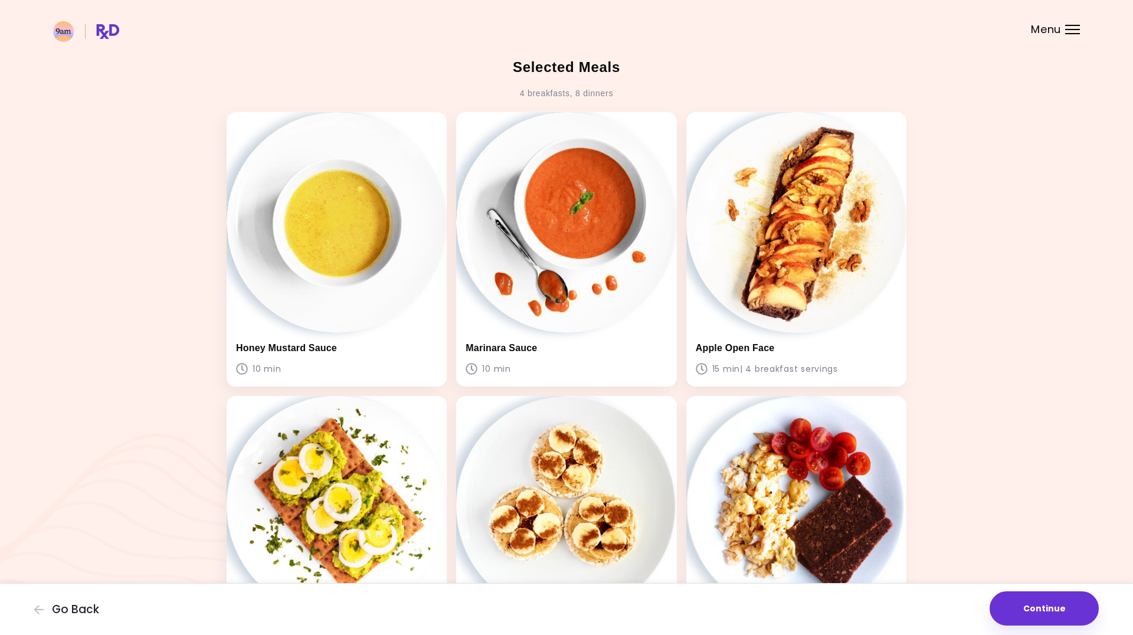
click at [58, 553] on span "Go Back" at bounding box center [75, 609] width 47 height 13
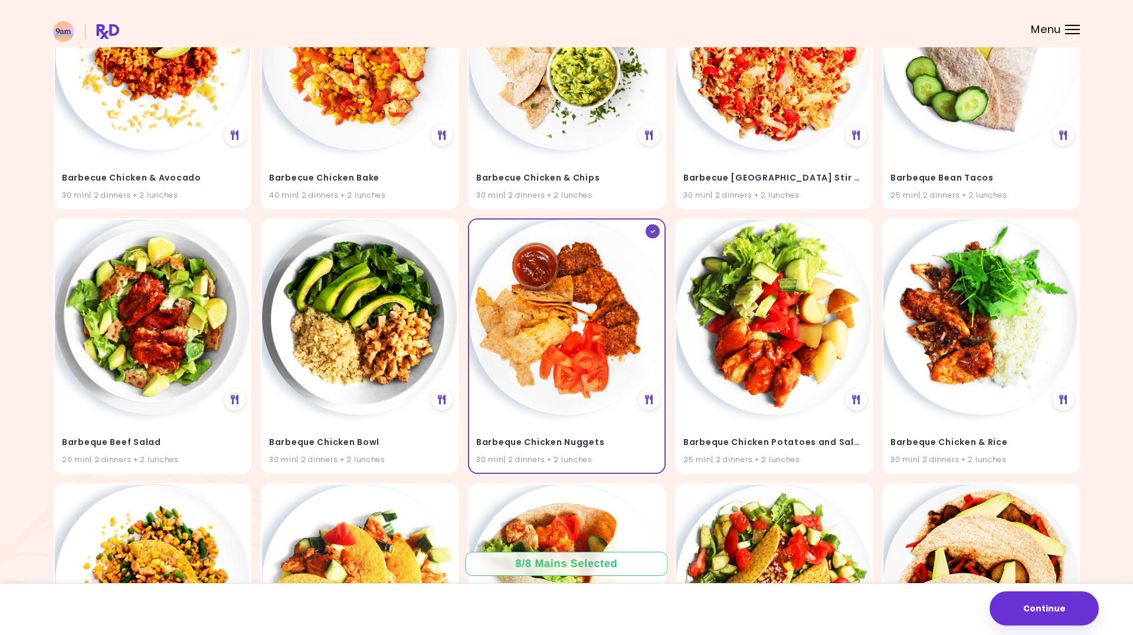
scroll to position [2601, 0]
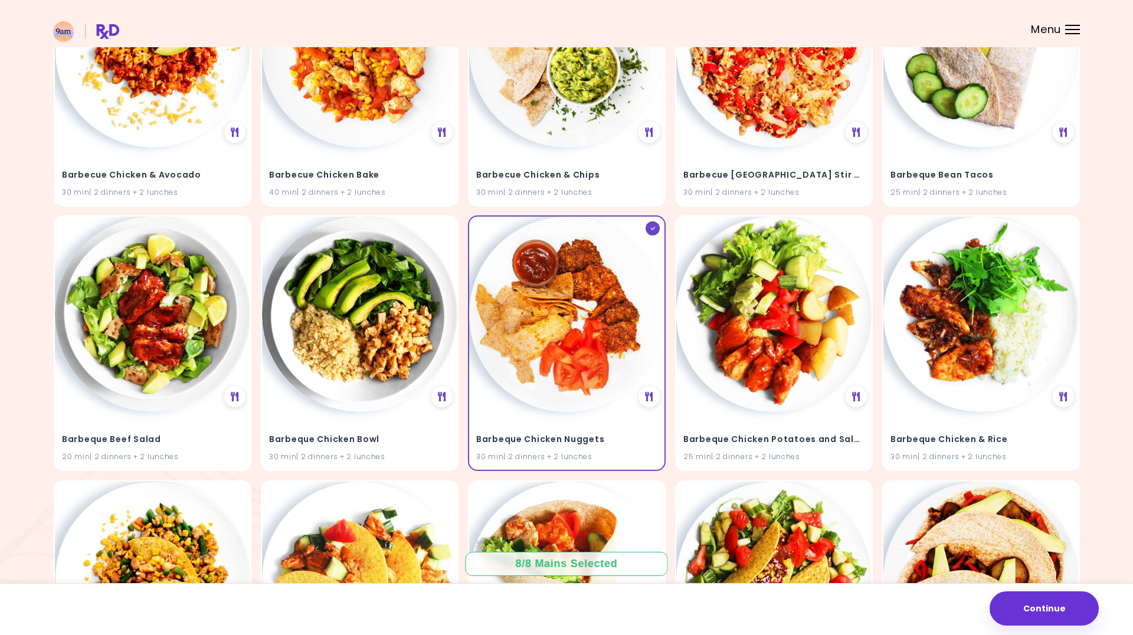
click at [527, 403] on div "Barbeque Chicken Nuggets 30 min | 2 dinners + 2 lunches" at bounding box center [567, 342] width 198 height 255
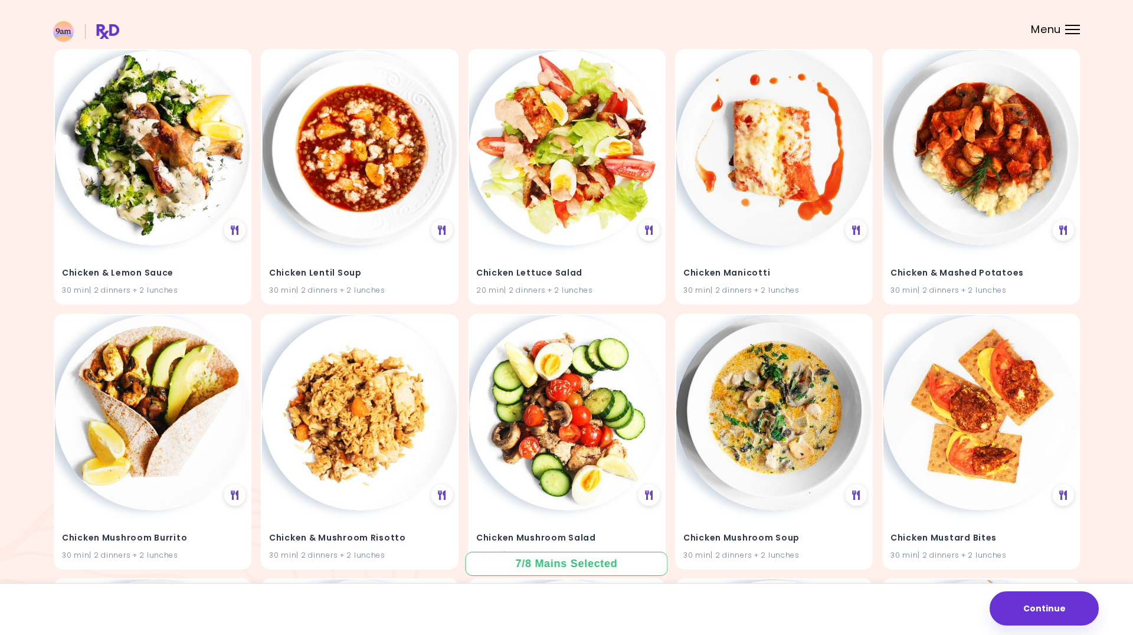
scroll to position [14417, 0]
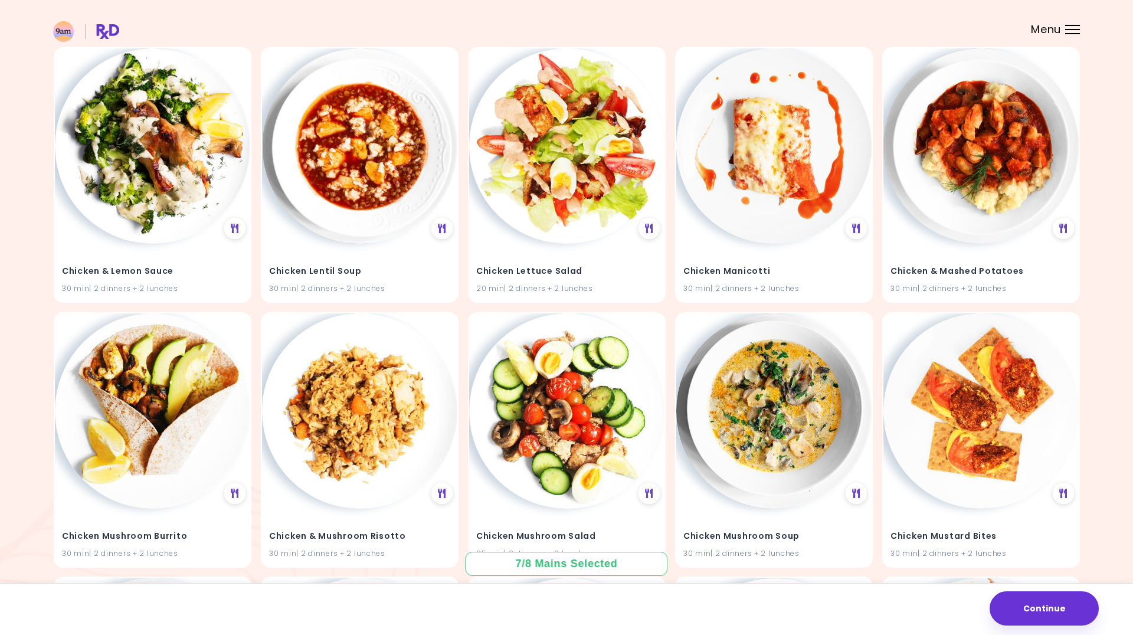
click at [93, 398] on img at bounding box center [152, 410] width 195 height 195
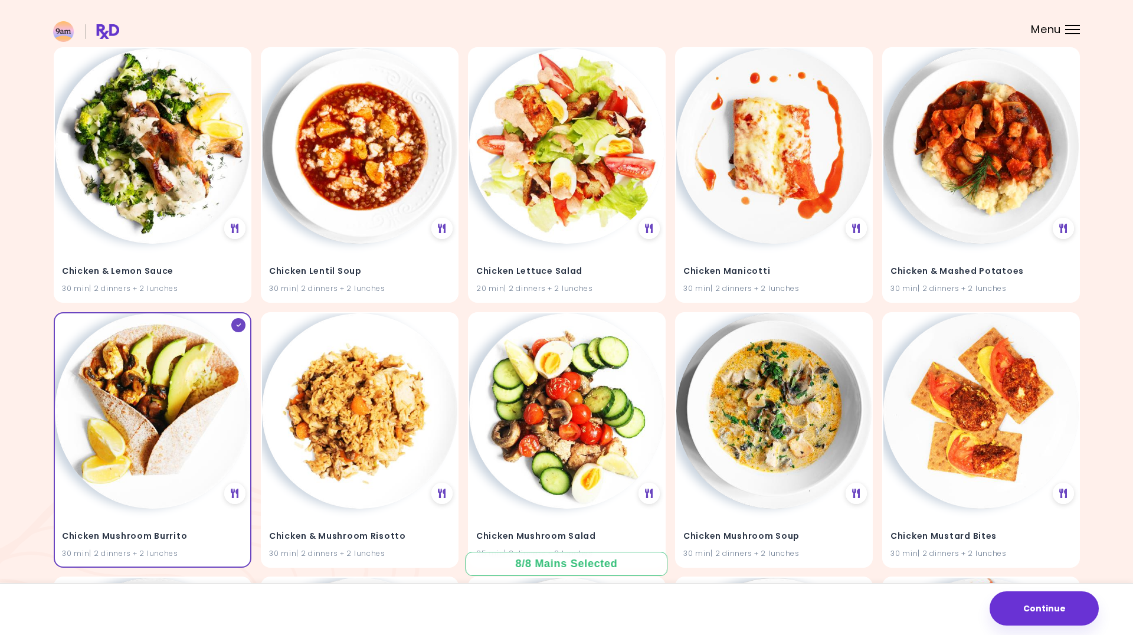
click at [906, 553] on button "Continue" at bounding box center [1043, 608] width 109 height 34
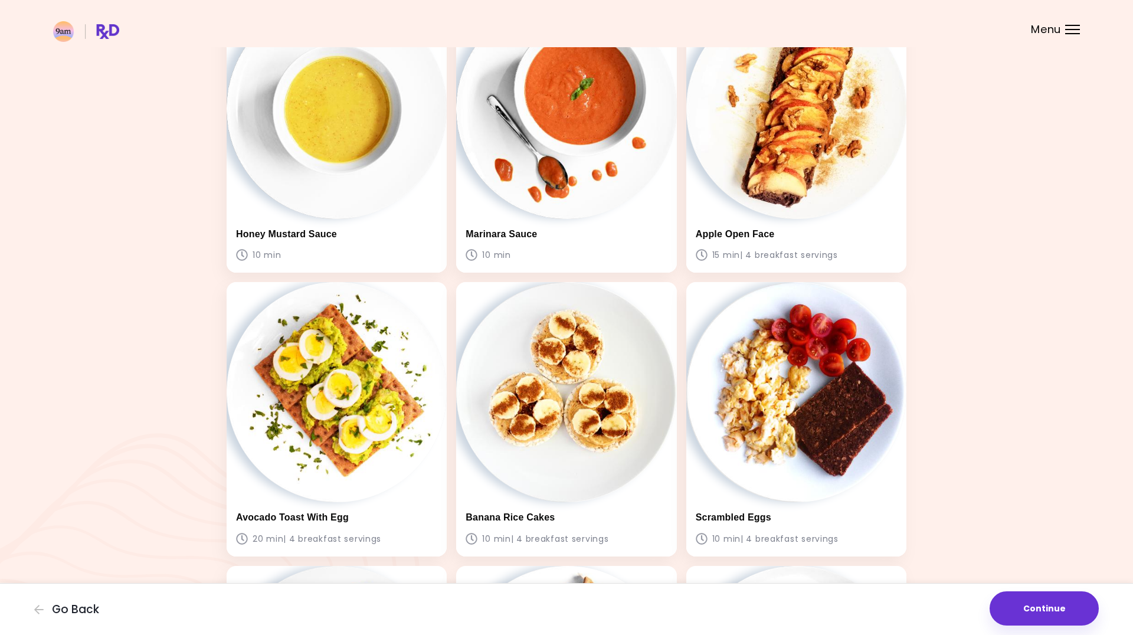
scroll to position [112, 0]
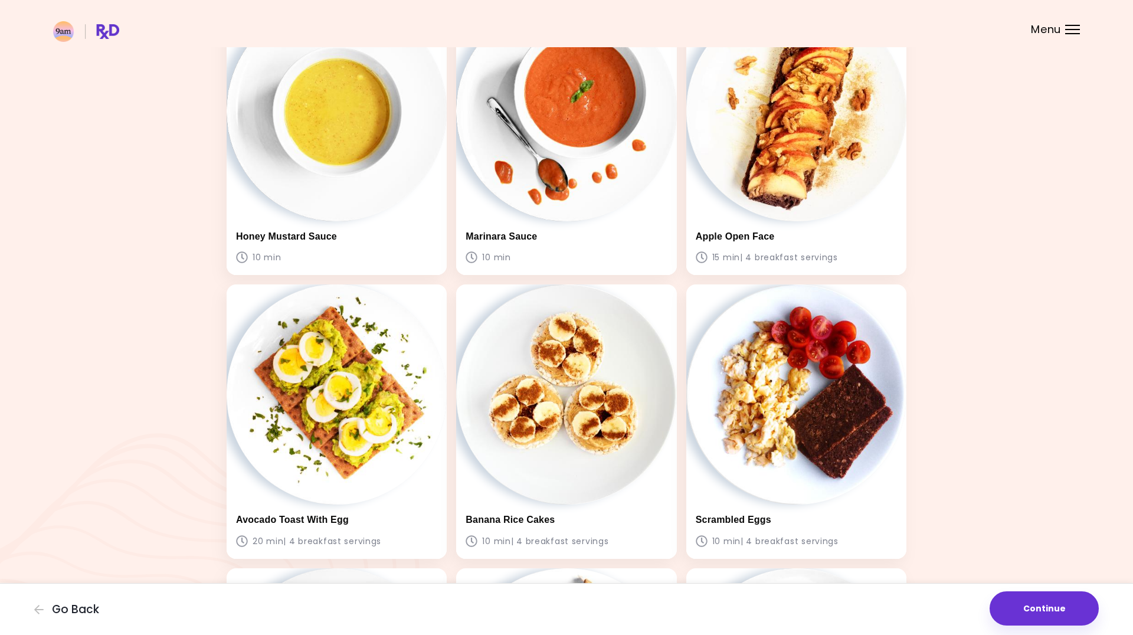
click at [331, 143] on img at bounding box center [337, 111] width 220 height 220
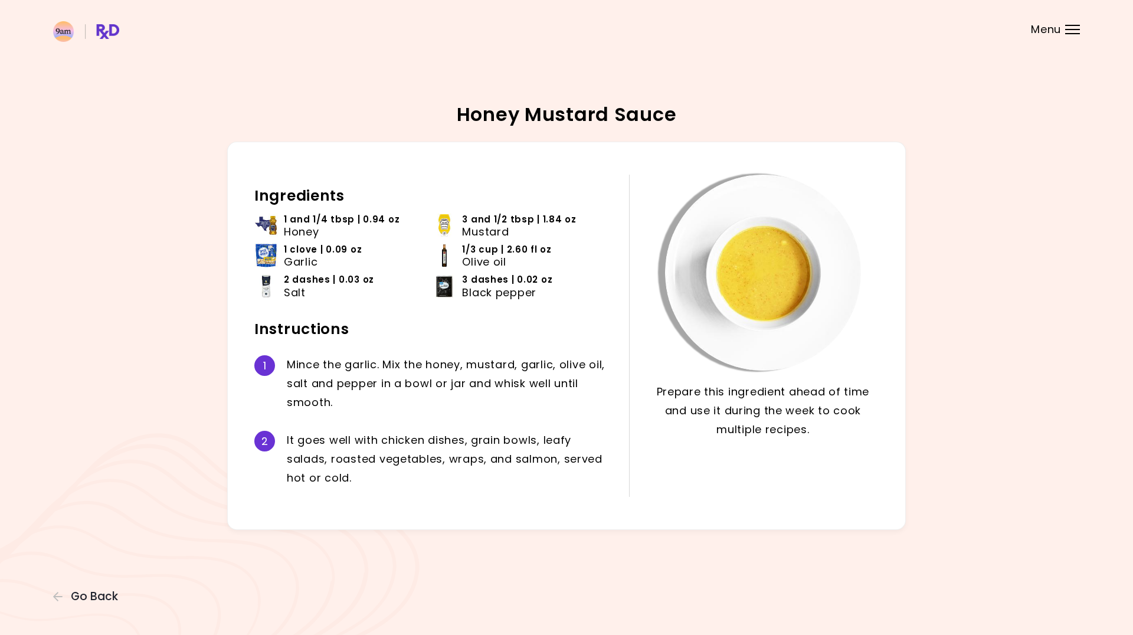
click at [72, 553] on span "Go Back" at bounding box center [94, 596] width 47 height 13
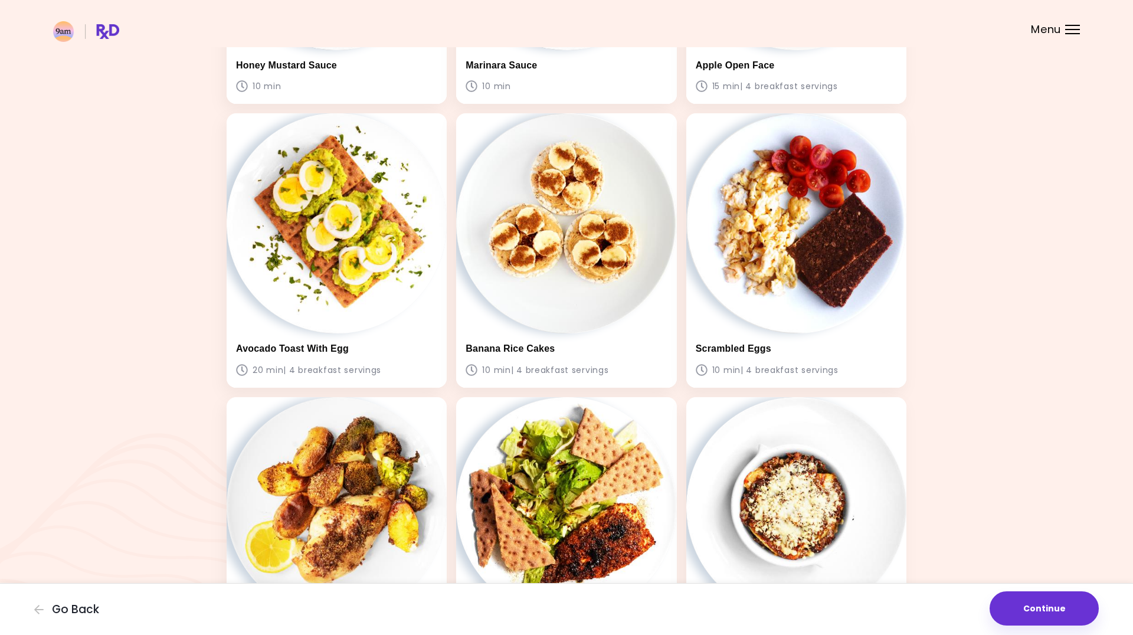
scroll to position [403, 0]
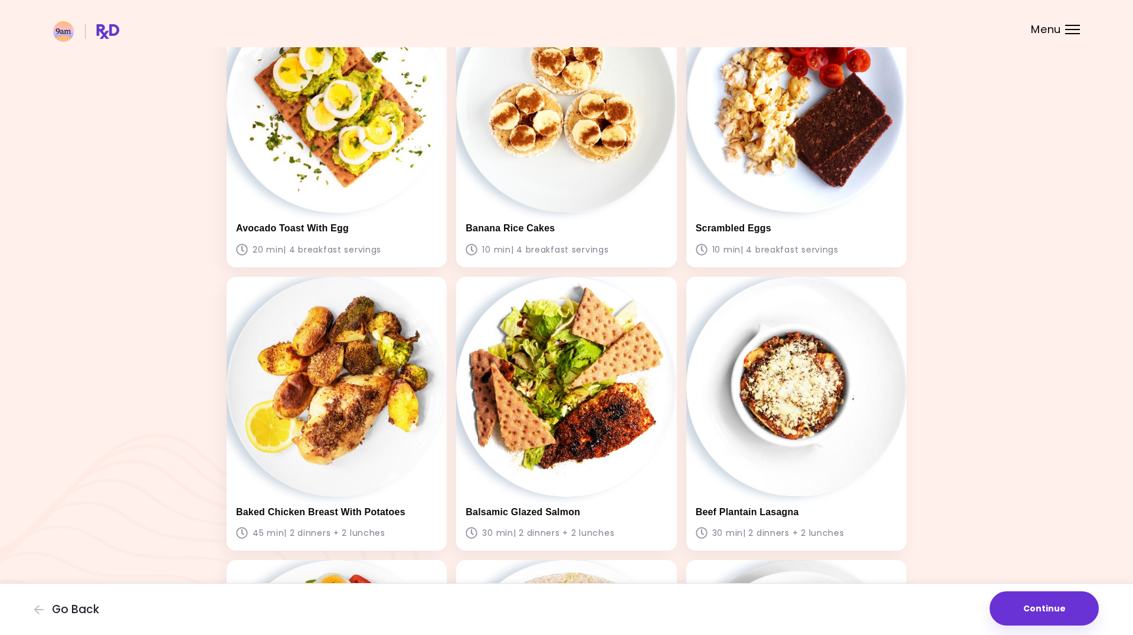
click at [51, 553] on button "Go Back" at bounding box center [69, 609] width 71 height 13
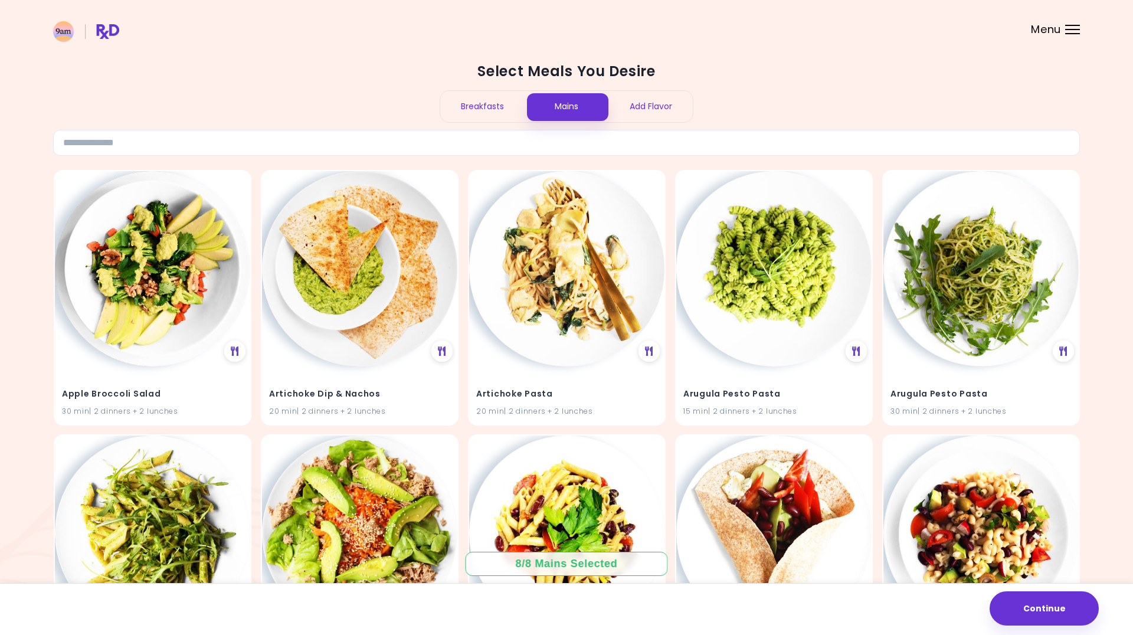
click at [655, 119] on div "Add Flavor" at bounding box center [650, 106] width 84 height 31
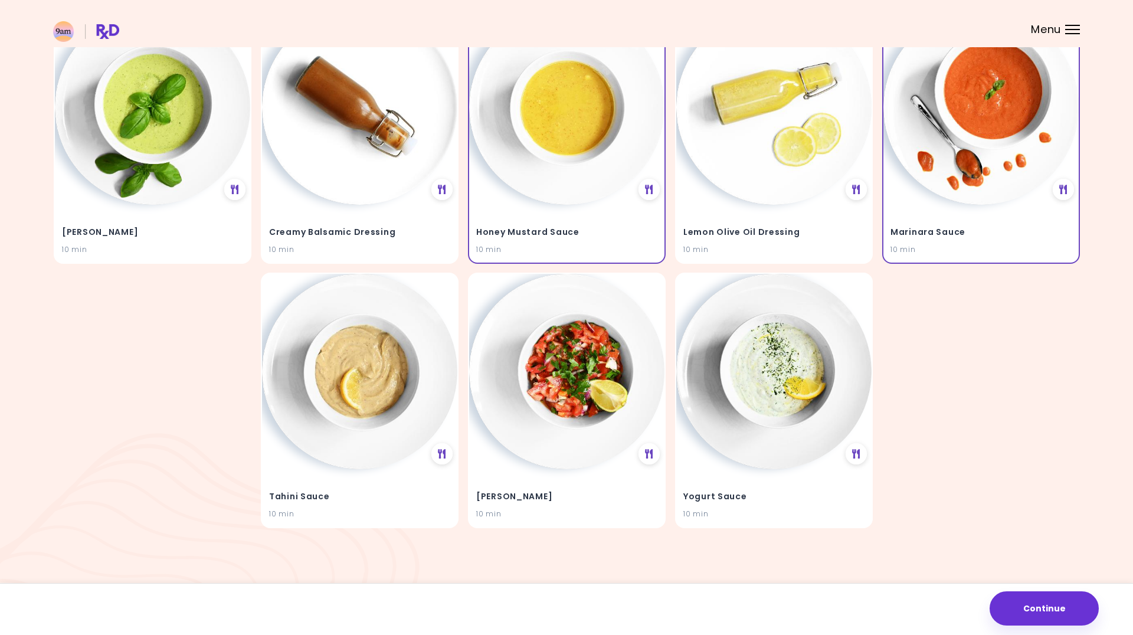
scroll to position [161, 0]
click at [726, 143] on img at bounding box center [773, 107] width 195 height 195
click at [512, 389] on img at bounding box center [566, 371] width 195 height 195
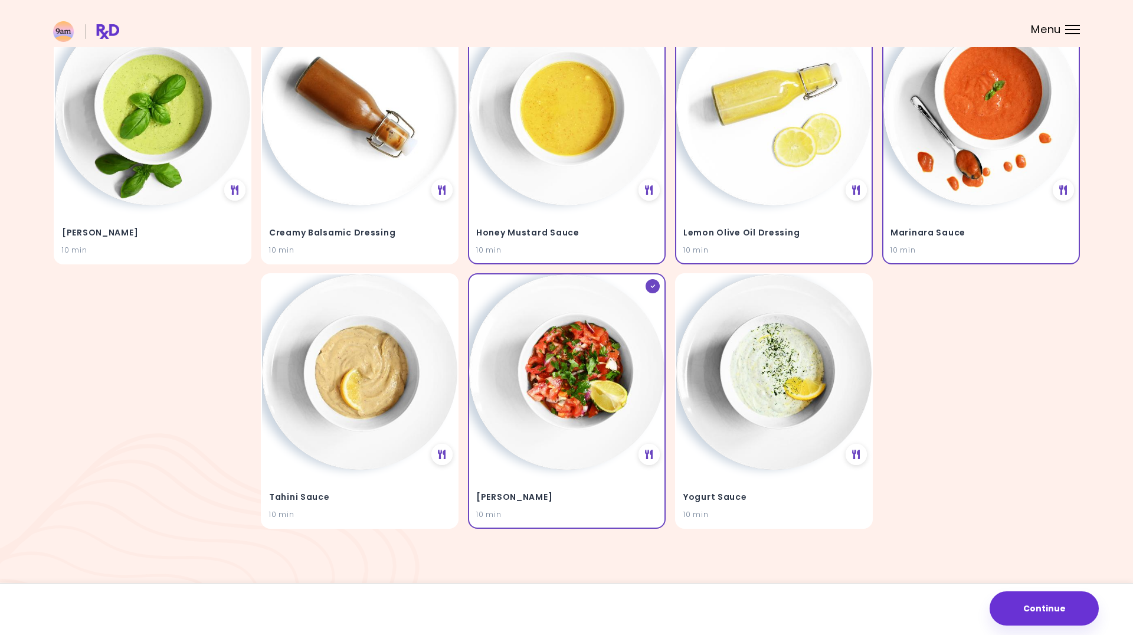
click at [814, 163] on img at bounding box center [773, 107] width 195 height 195
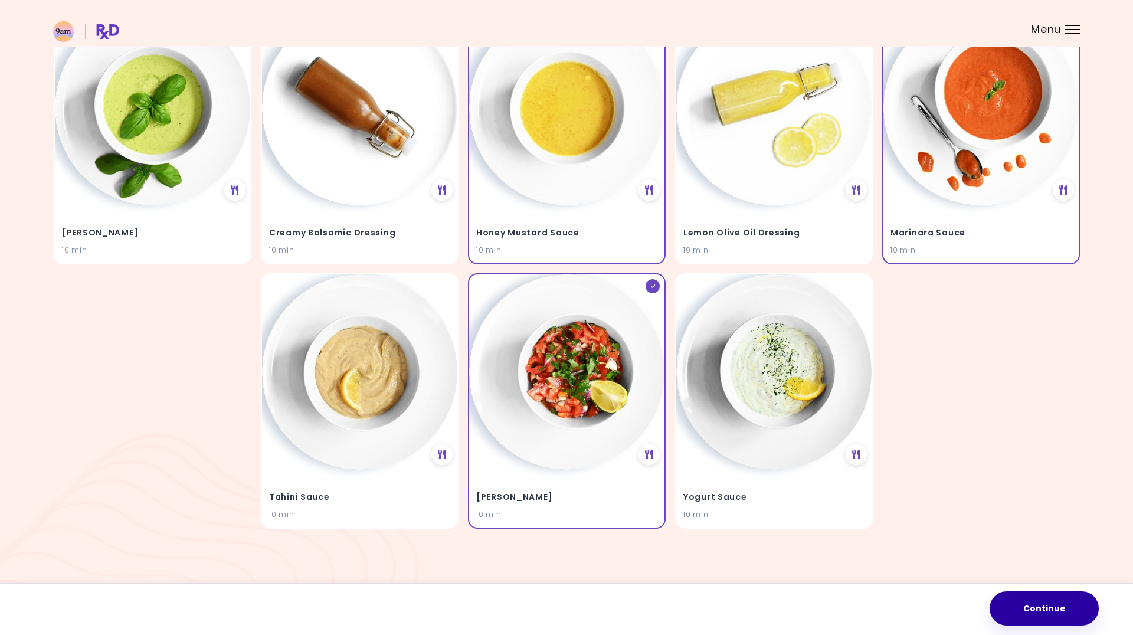
click at [906, 553] on button "Continue" at bounding box center [1043, 608] width 109 height 34
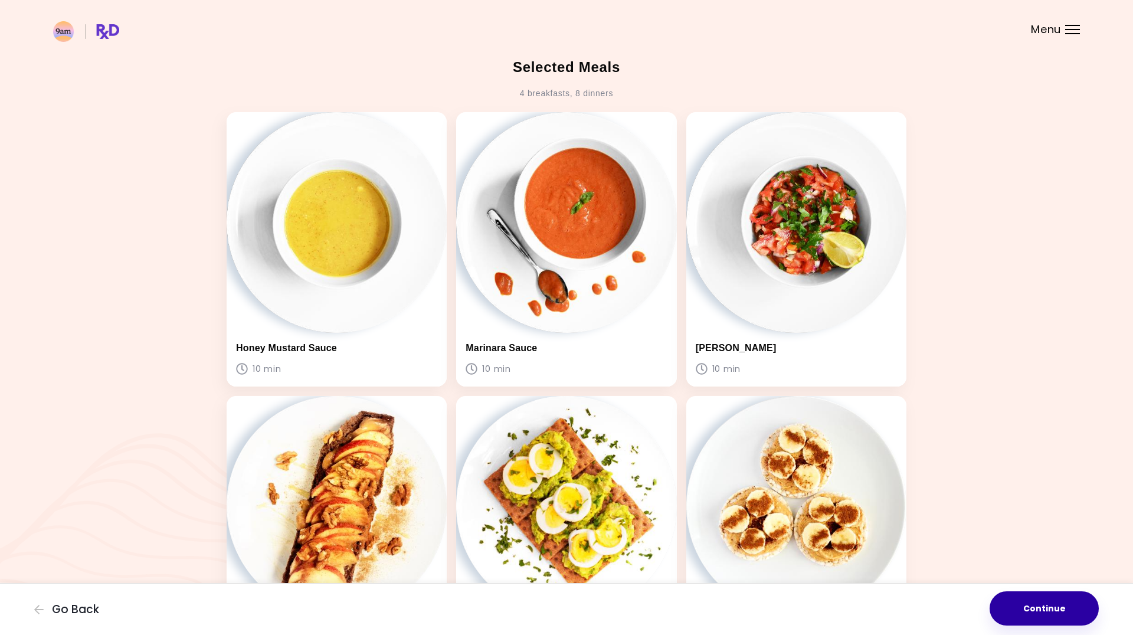
click at [906, 553] on button "Continue" at bounding box center [1043, 608] width 109 height 34
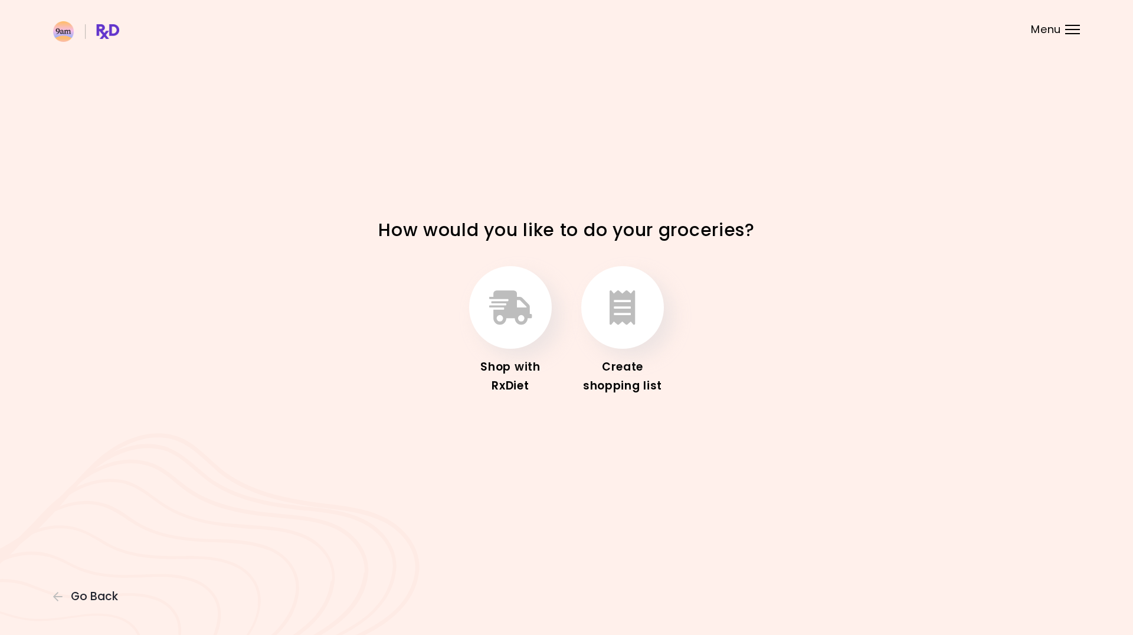
click at [512, 333] on button "button" at bounding box center [510, 307] width 83 height 83
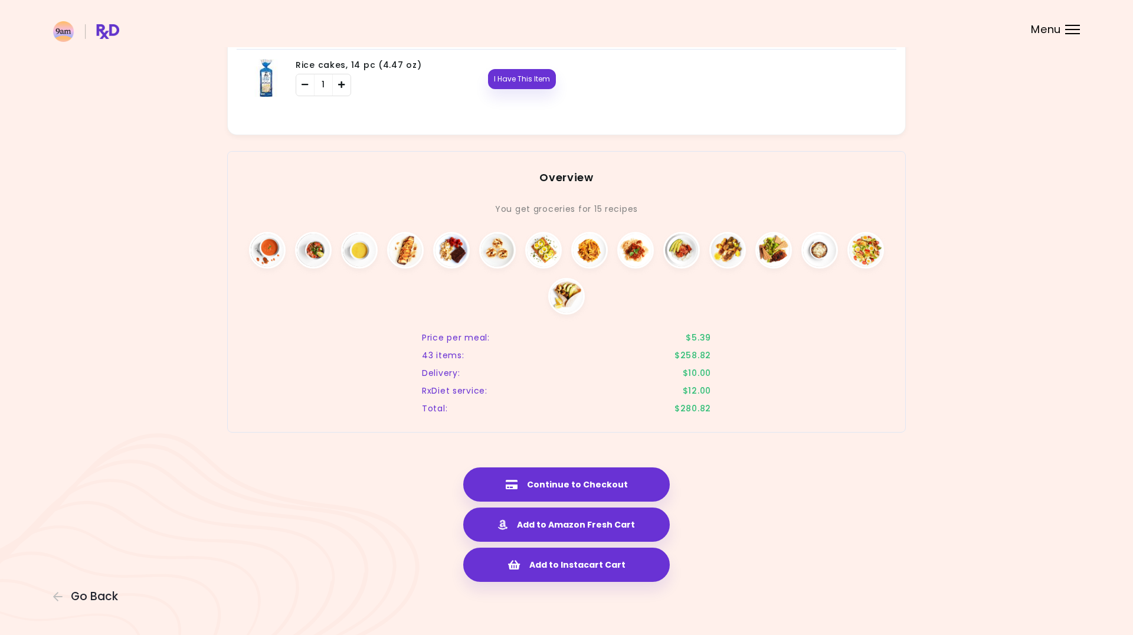
scroll to position [2246, 0]
click at [648, 518] on button "Add to Amazon Fresh Cart" at bounding box center [566, 525] width 206 height 34
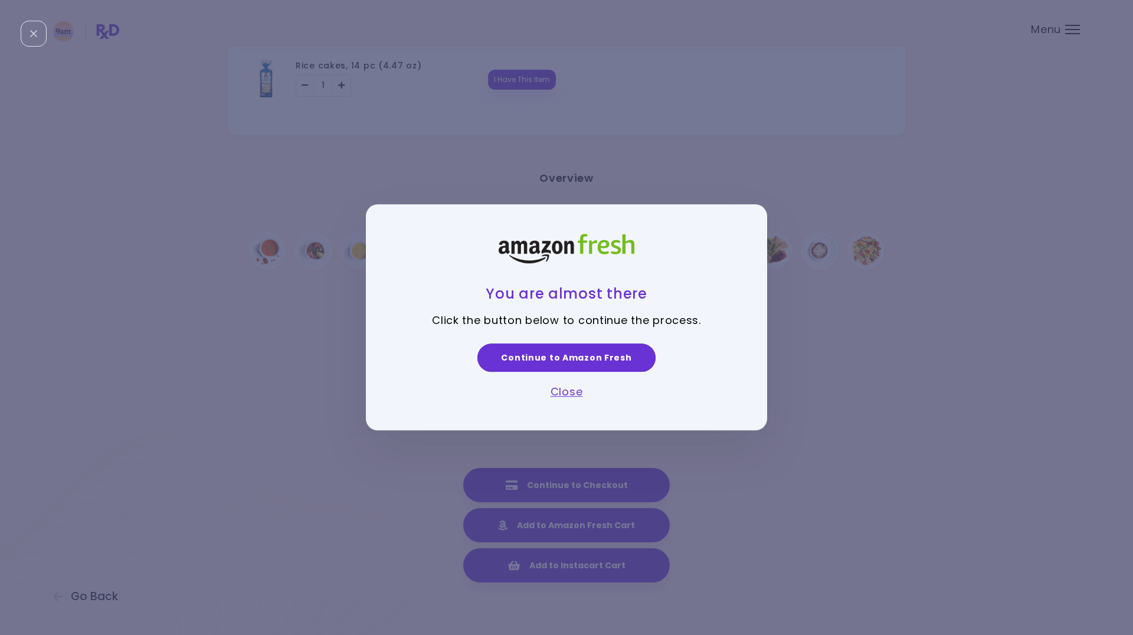
click at [619, 360] on link "Continue to Amazon Fresh" at bounding box center [566, 357] width 178 height 28
